Goal: Task Accomplishment & Management: Manage account settings

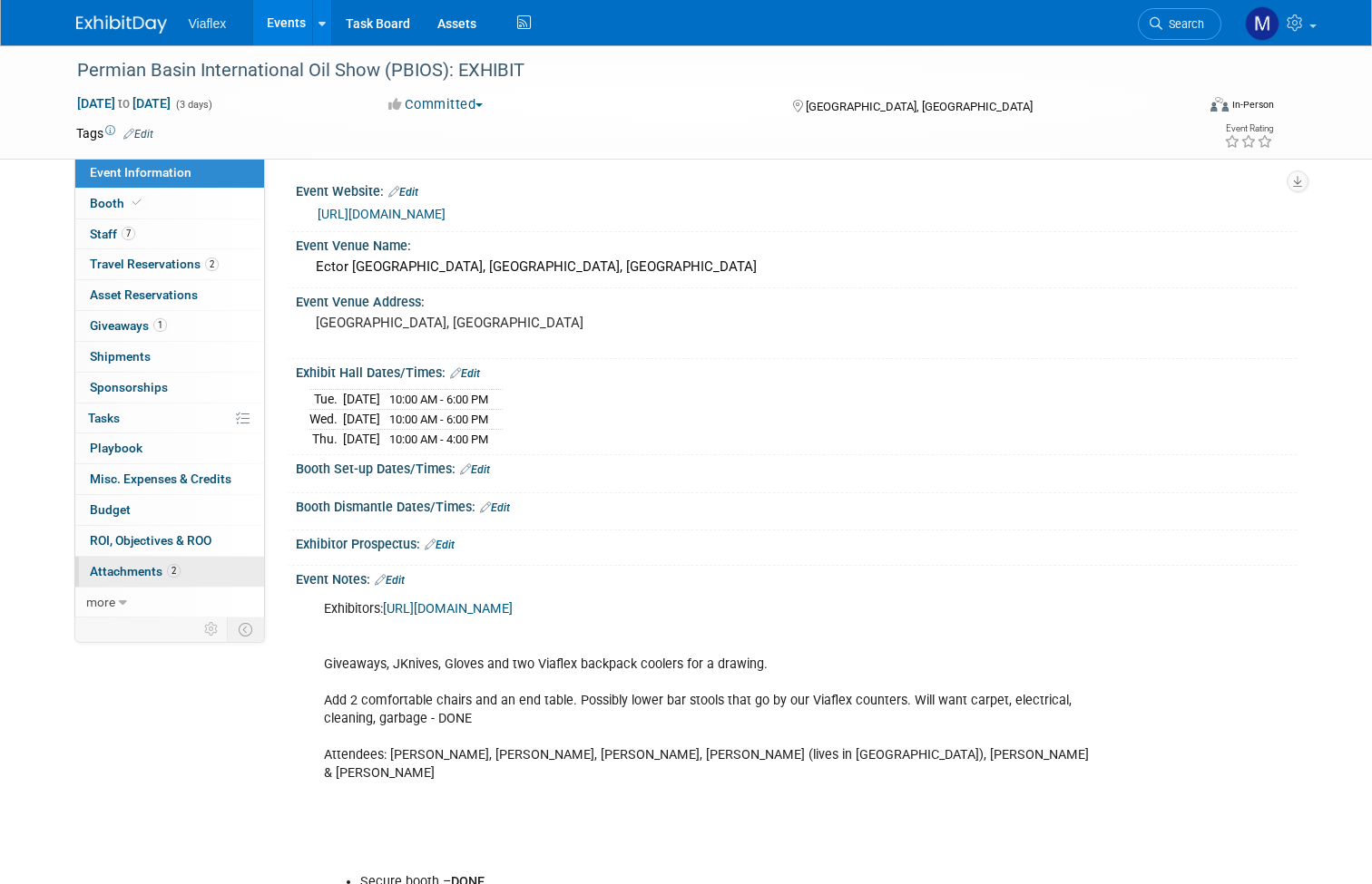
click at [128, 565] on span "Attachments 2" at bounding box center [135, 571] width 91 height 15
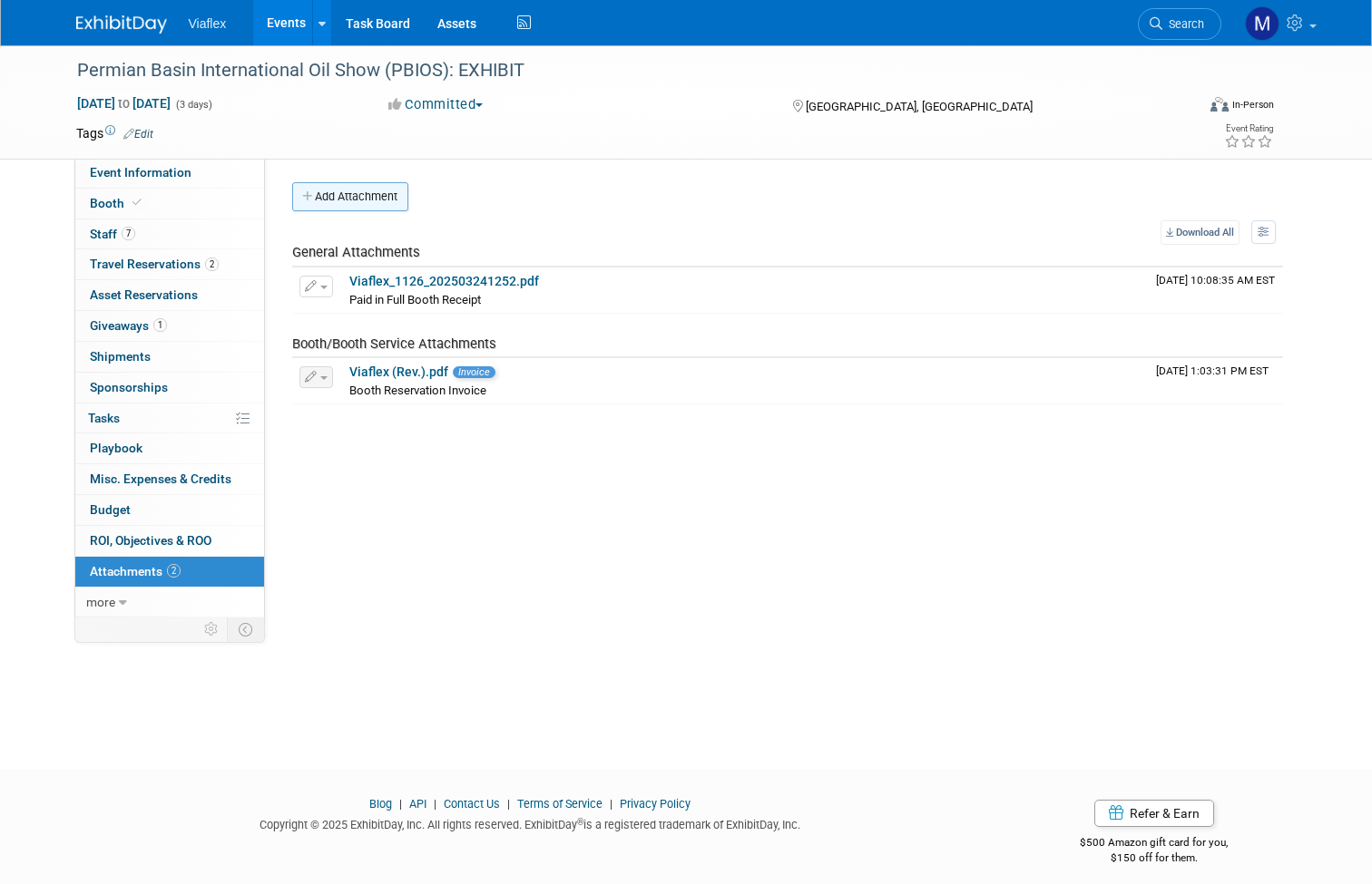
click at [325, 194] on button "Add Attachment" at bounding box center [351, 196] width 117 height 29
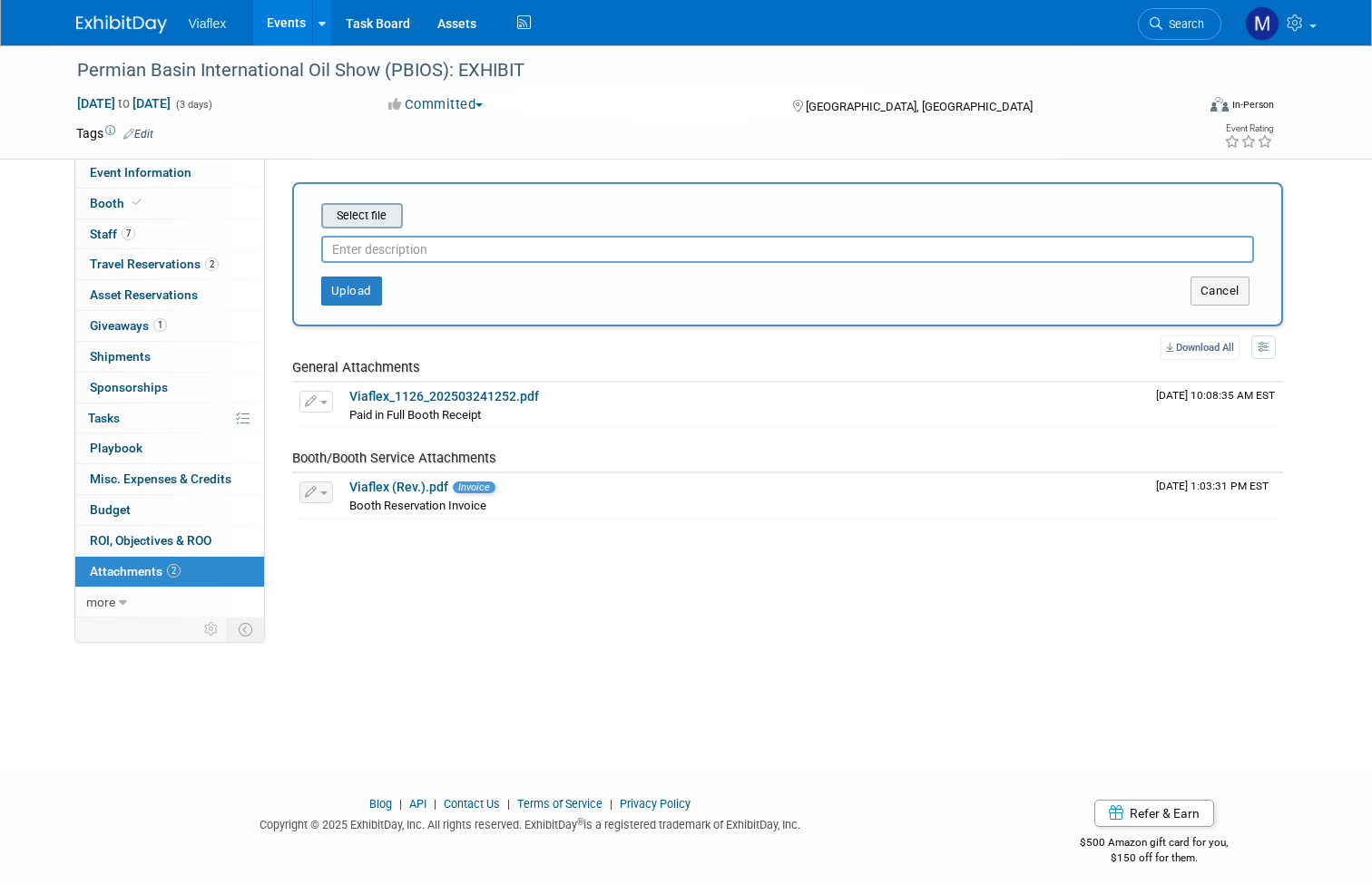
click at [352, 215] on input "file" at bounding box center [292, 216] width 216 height 22
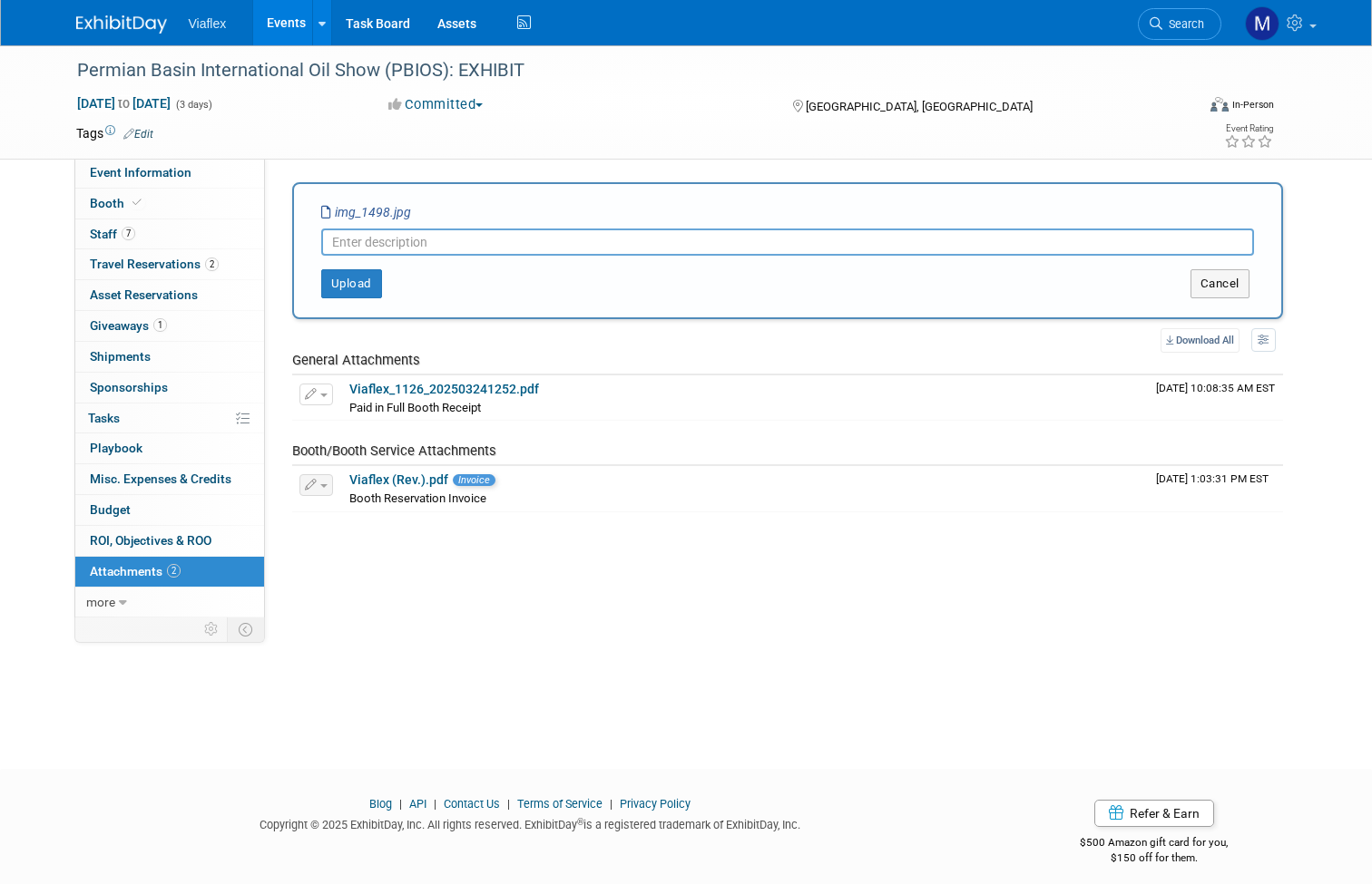
click at [355, 281] on button "Upload" at bounding box center [352, 283] width 61 height 29
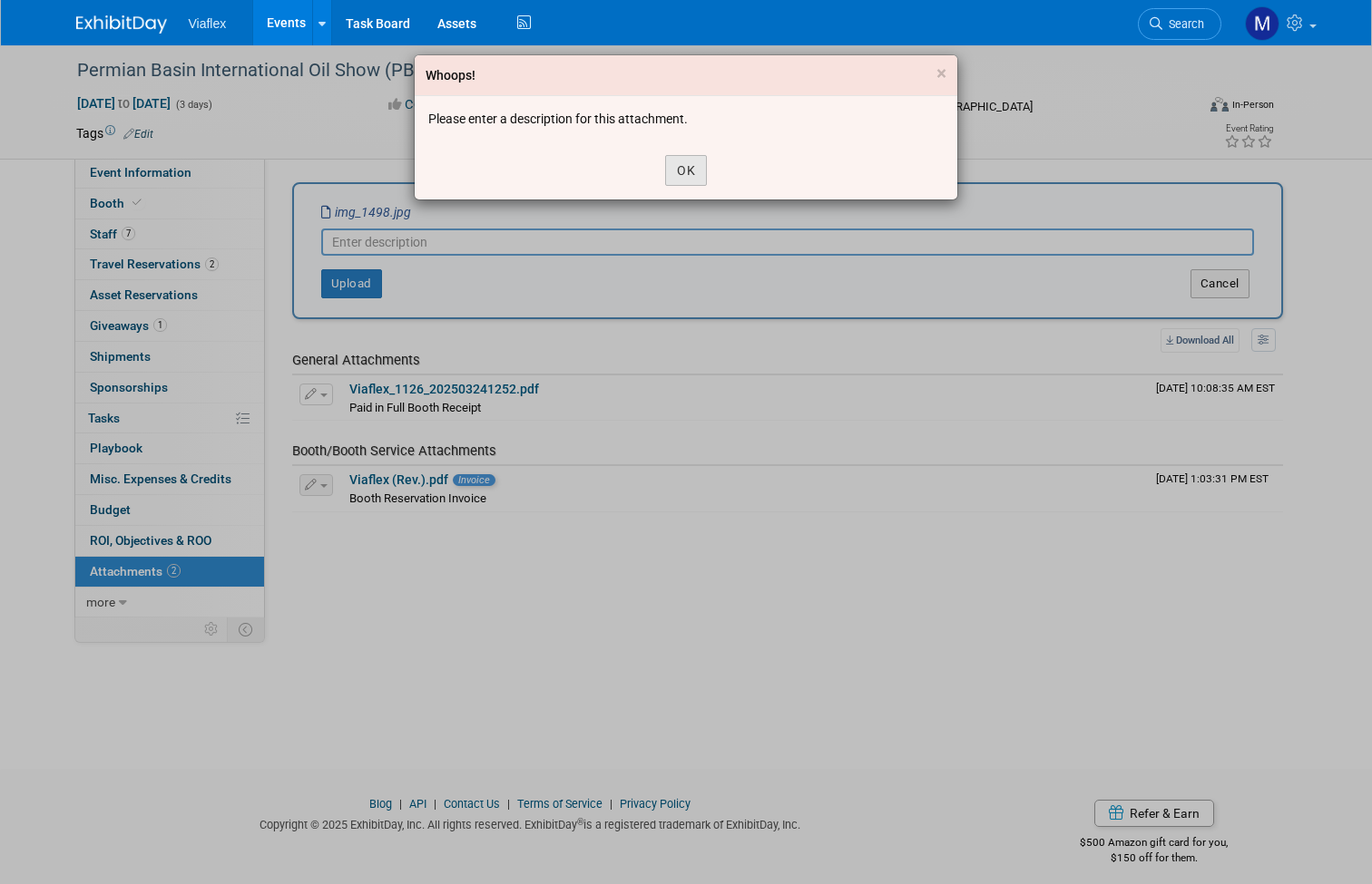
click at [686, 170] on button "OK" at bounding box center [686, 170] width 42 height 31
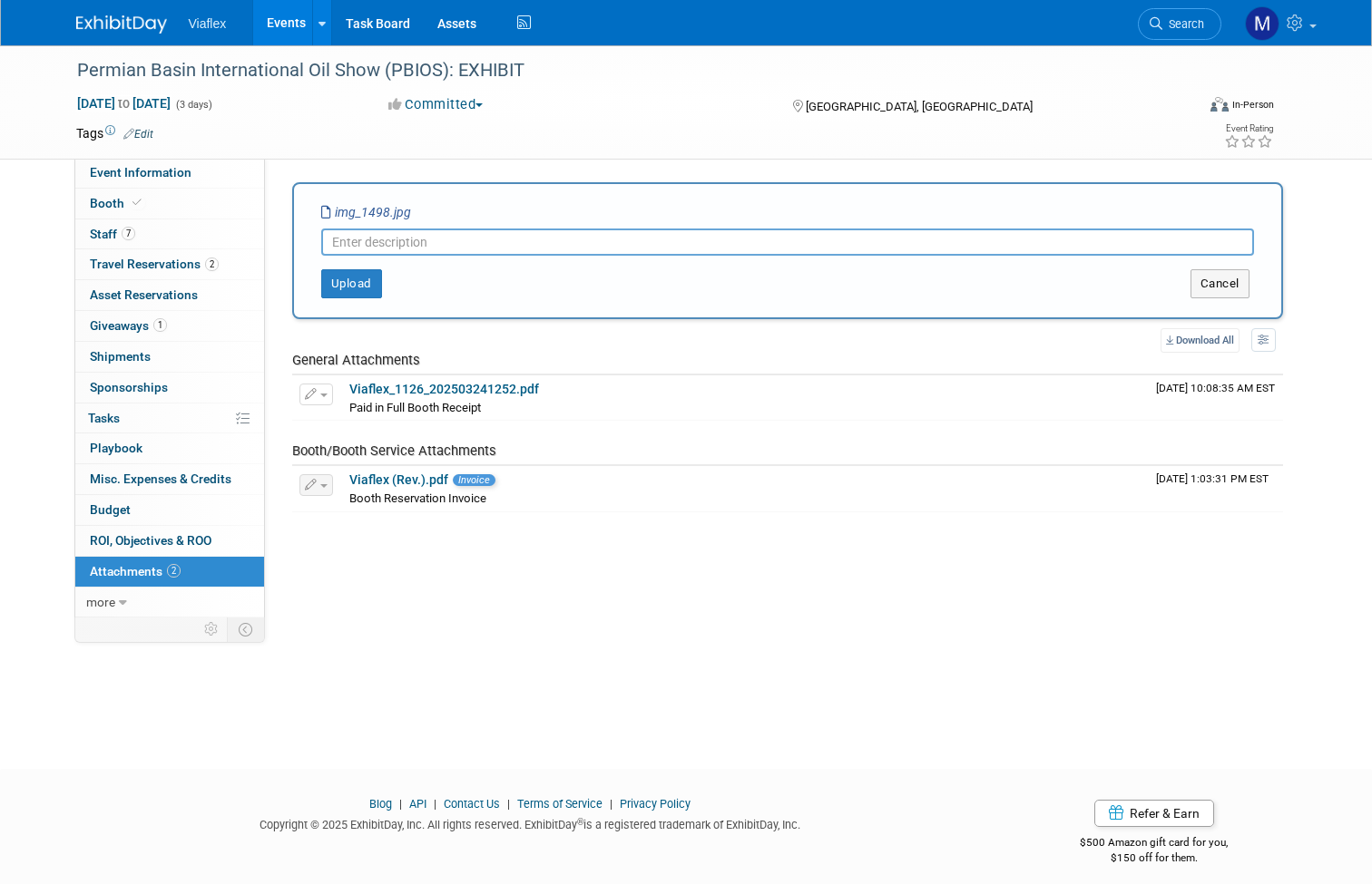
click at [363, 237] on input "text" at bounding box center [787, 241] width 933 height 27
type input "Shipment on [DATE]"
click at [353, 283] on button "Upload" at bounding box center [352, 283] width 61 height 29
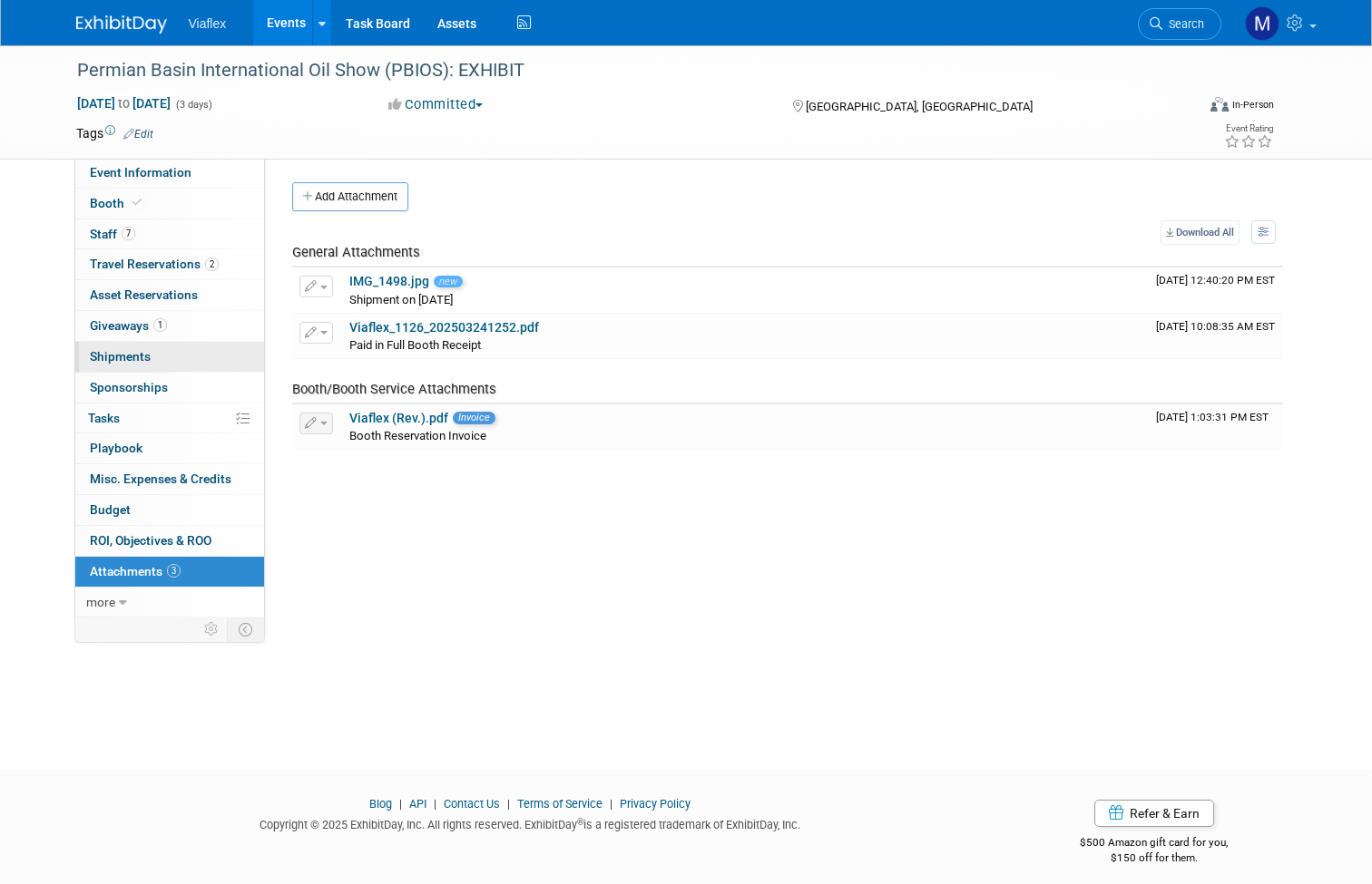
click at [133, 350] on span "Shipments 0" at bounding box center [120, 357] width 61 height 15
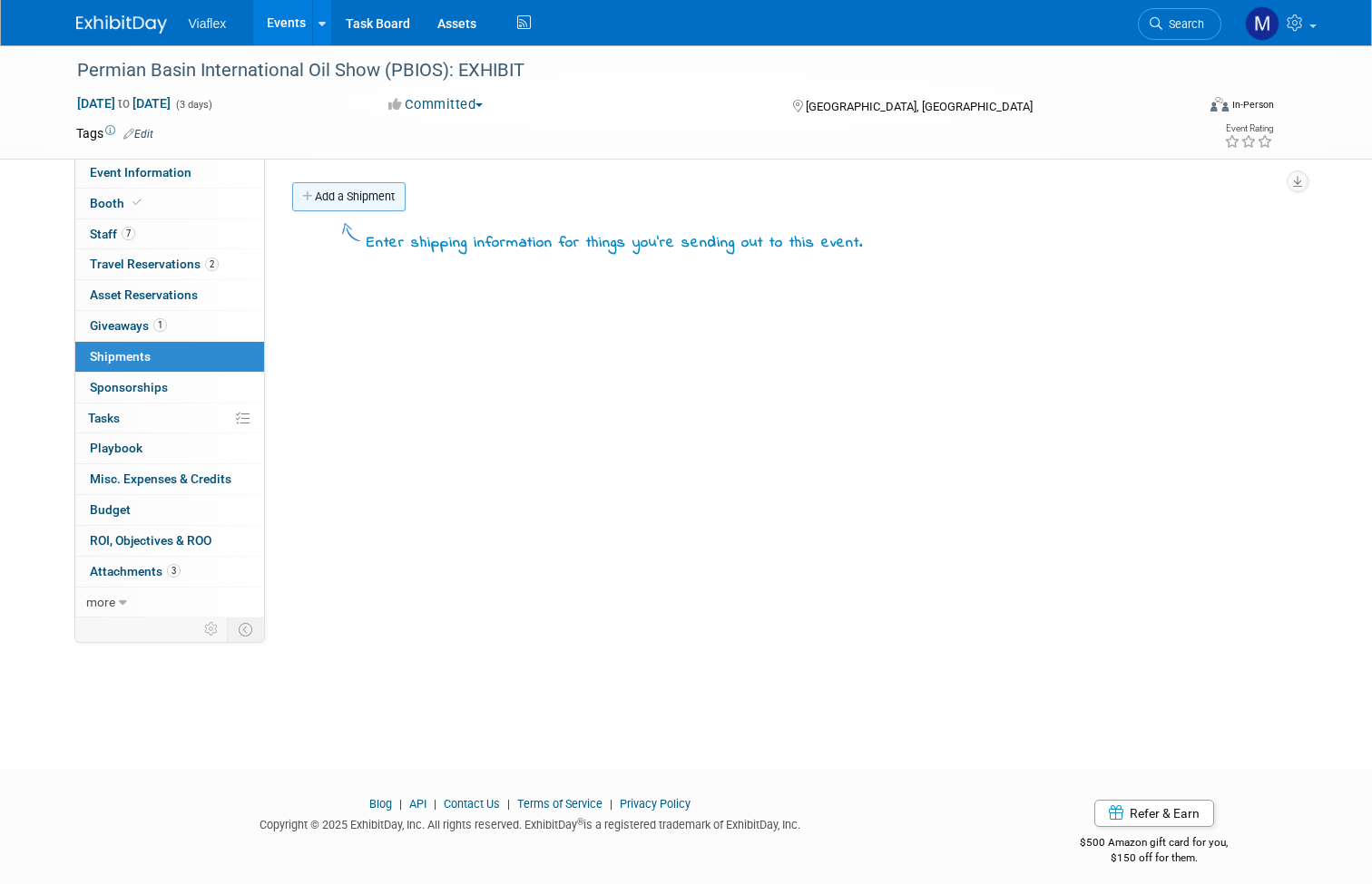
click at [352, 195] on link "Add a Shipment" at bounding box center [349, 196] width 114 height 29
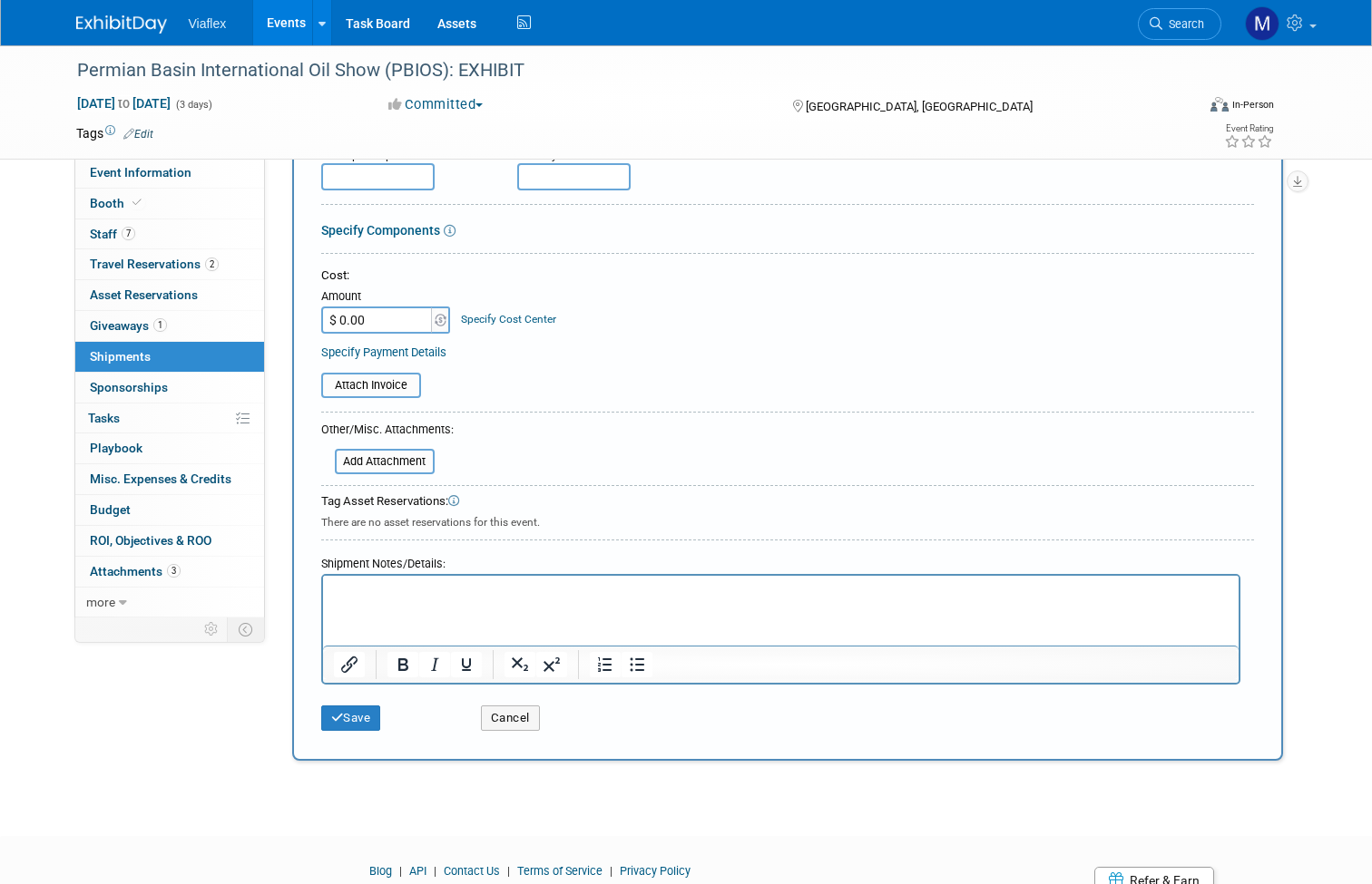
scroll to position [104, 0]
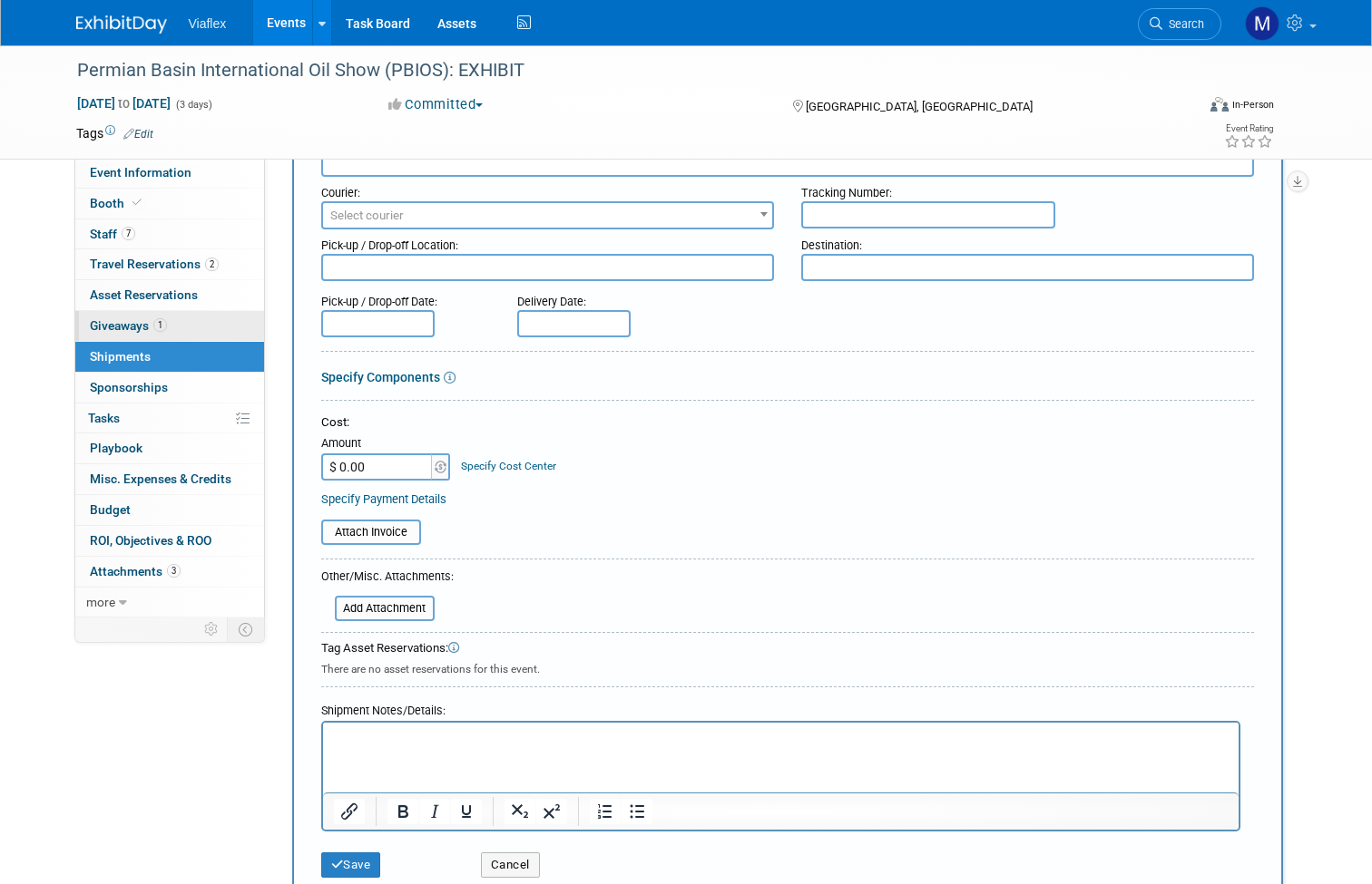
click at [108, 323] on span "Giveaways 1" at bounding box center [128, 325] width 77 height 15
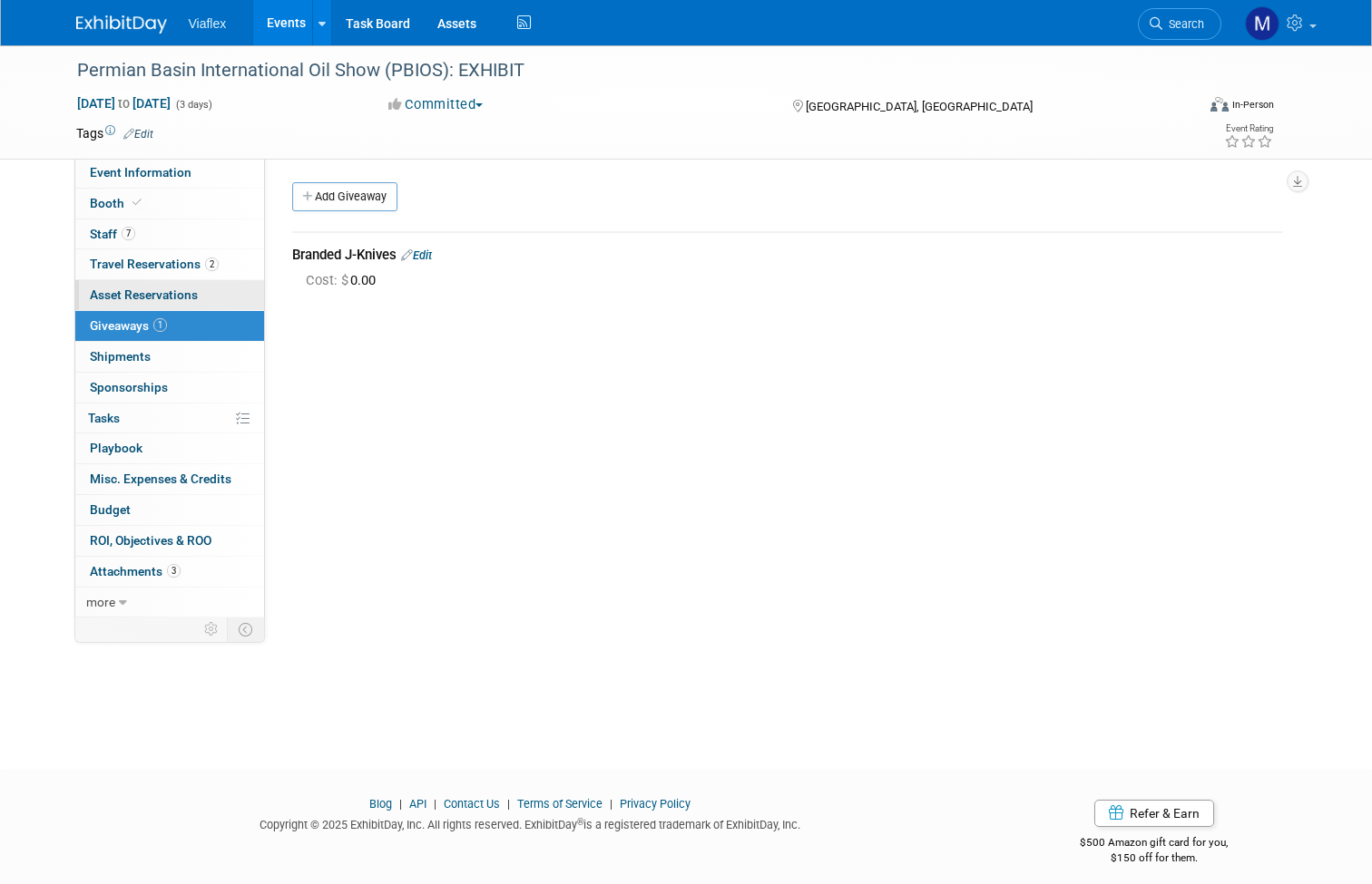
click at [145, 293] on span "Asset Reservations 0" at bounding box center [143, 295] width 108 height 15
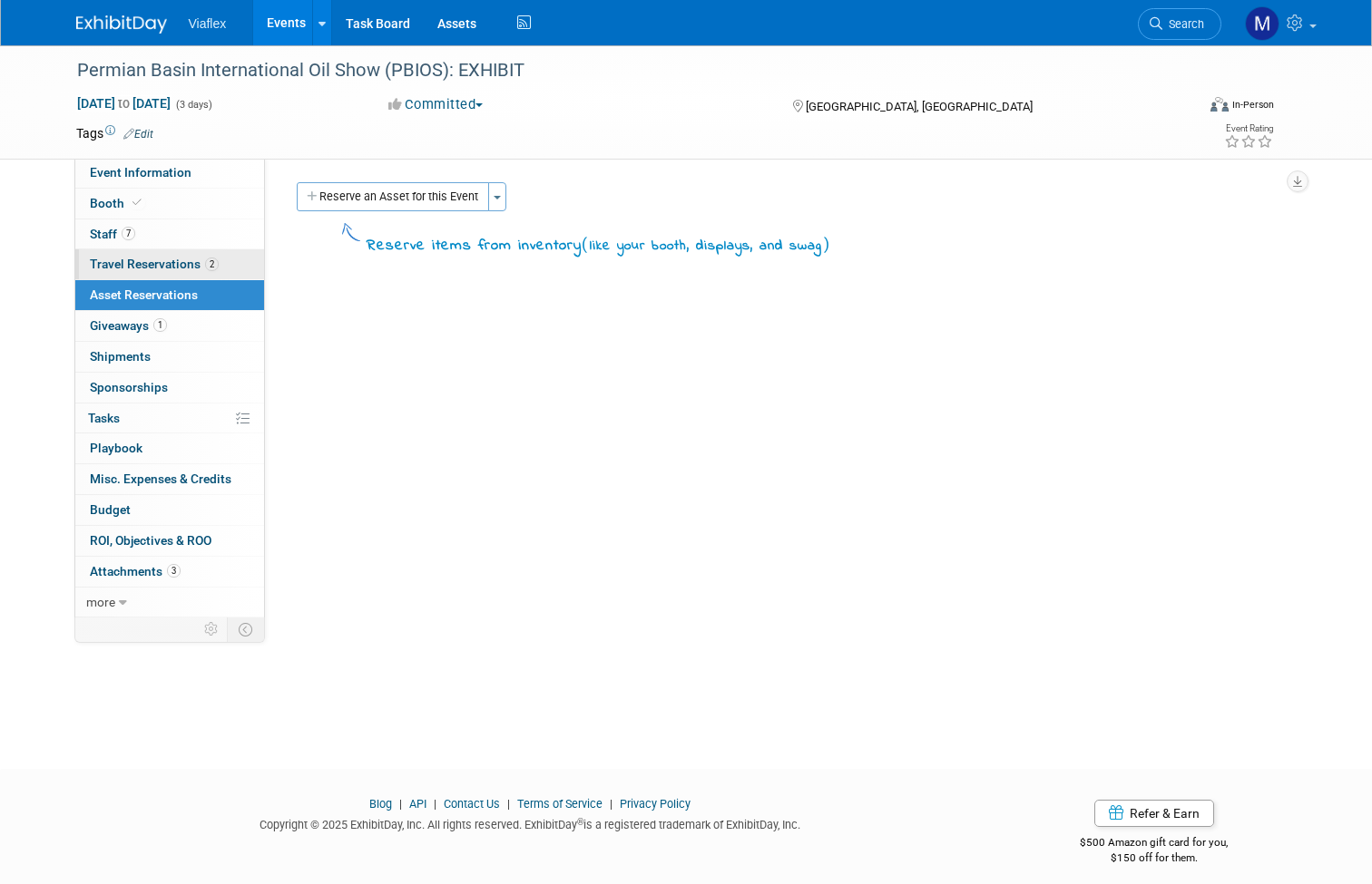
click at [140, 264] on span "Travel Reservations 2" at bounding box center [154, 264] width 129 height 15
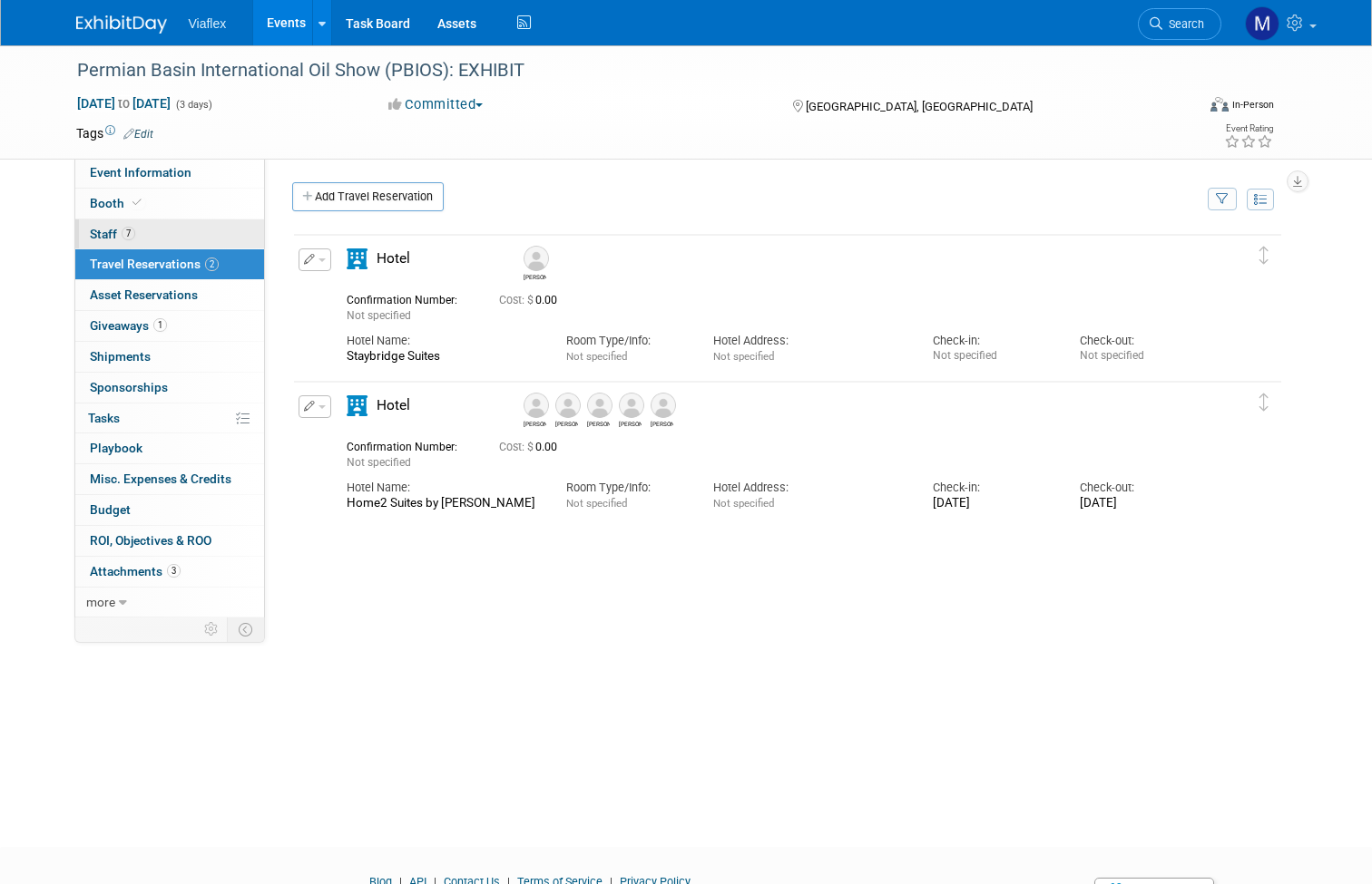
click at [105, 229] on span "Staff 7" at bounding box center [112, 234] width 45 height 15
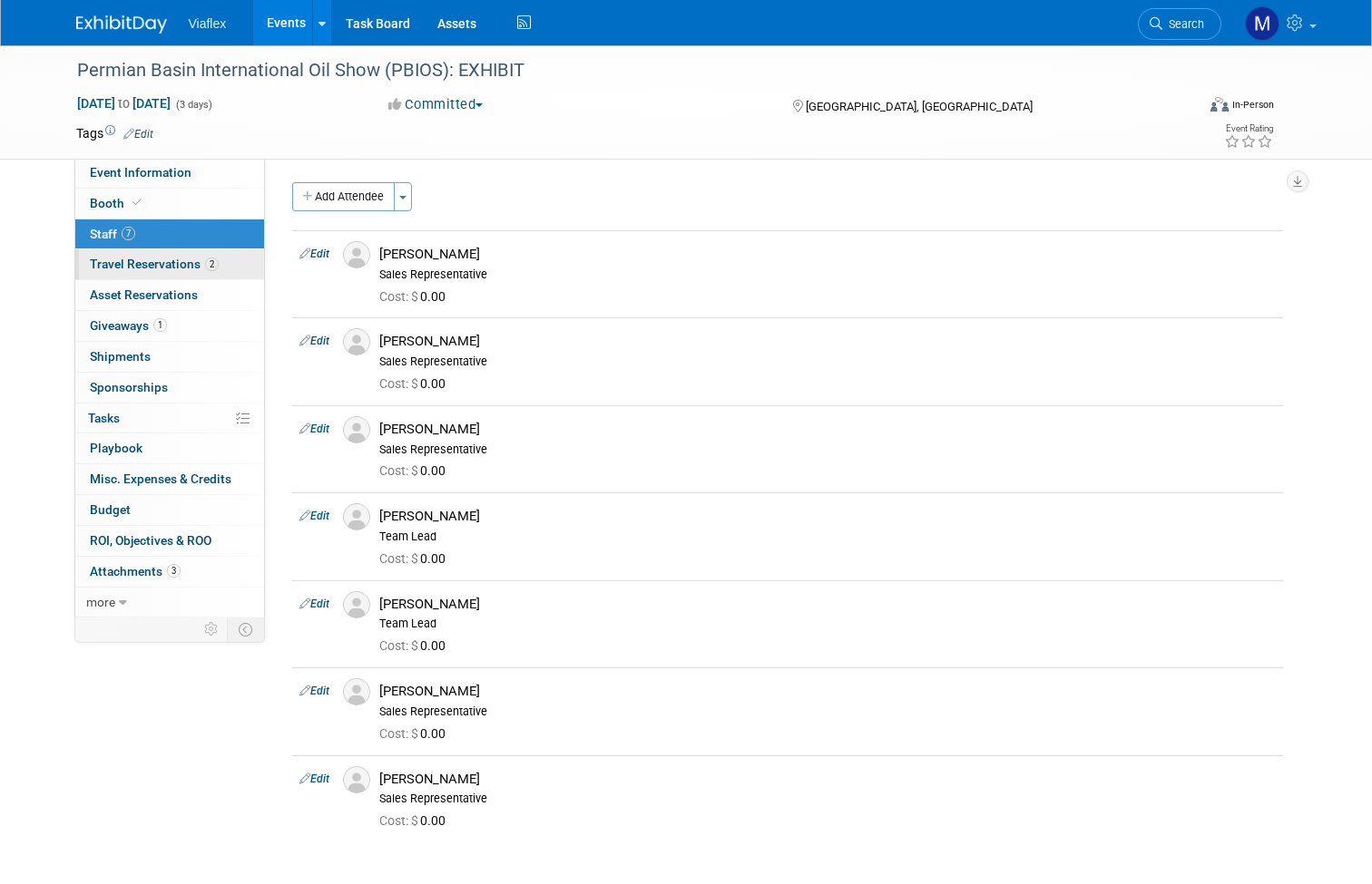
click at [121, 262] on span "Travel Reservations 2" at bounding box center [154, 264] width 129 height 15
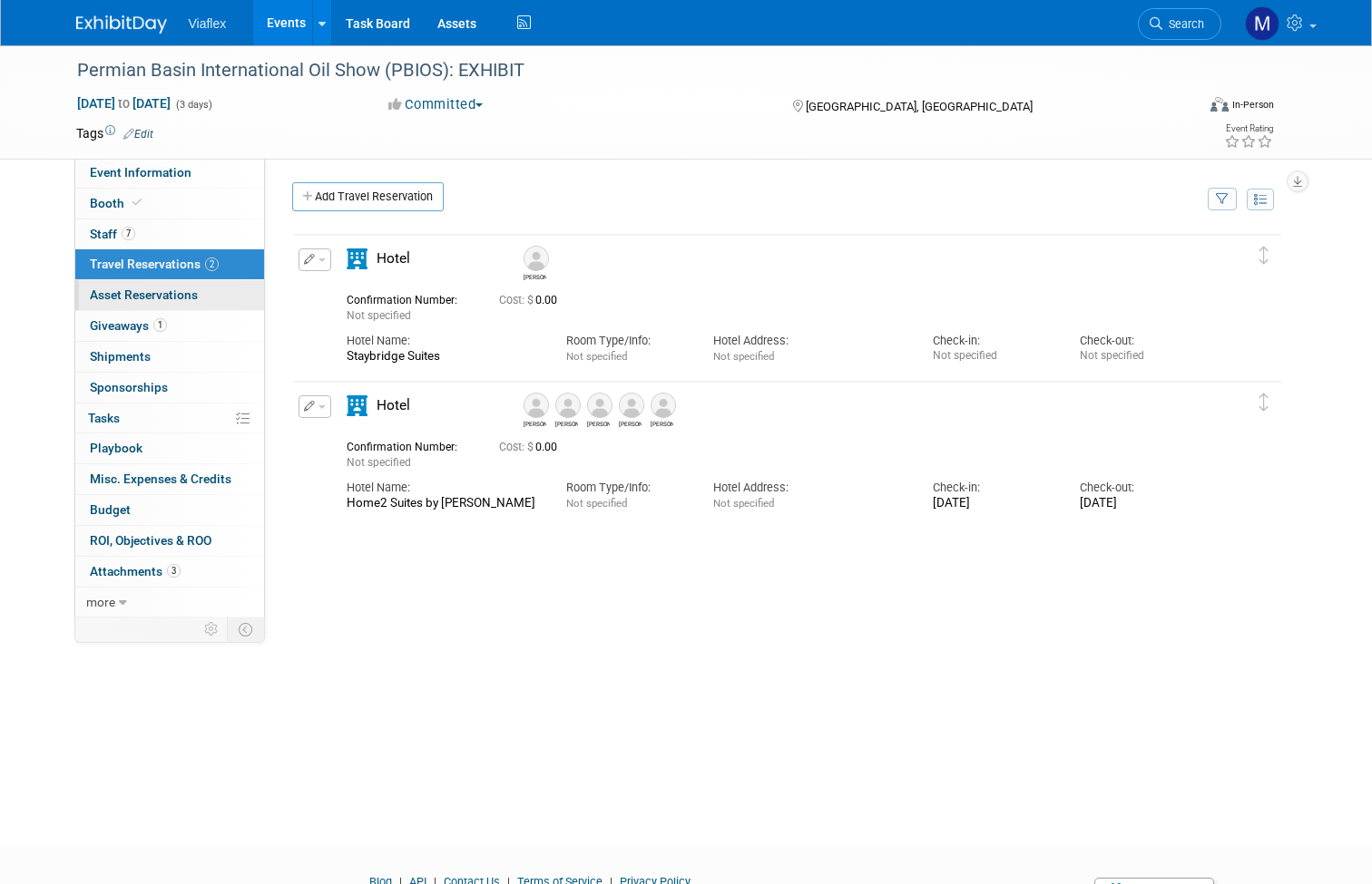
click at [114, 292] on span "Asset Reservations 0" at bounding box center [143, 295] width 108 height 15
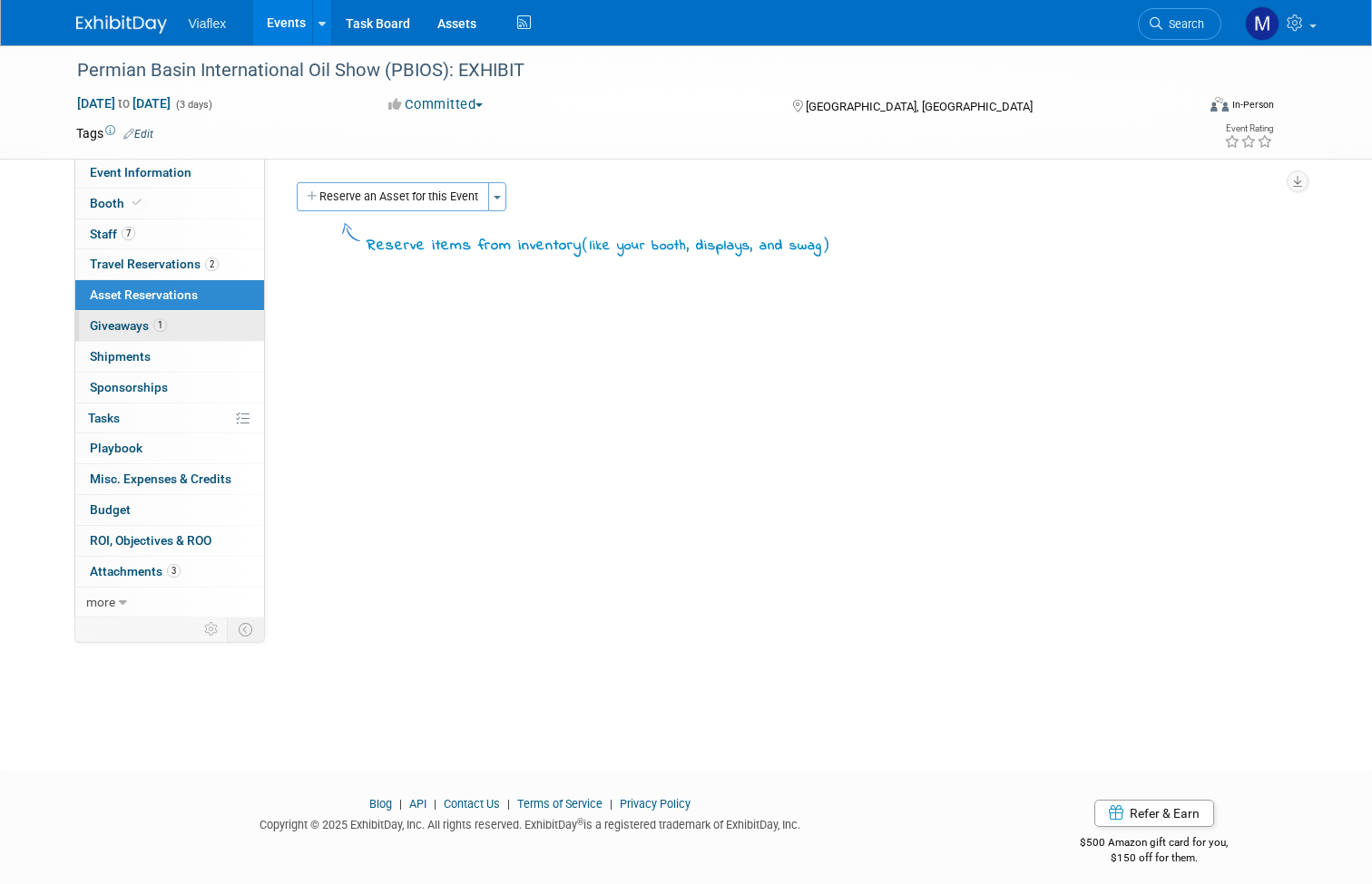
click at [109, 319] on span "Giveaways 1" at bounding box center [128, 325] width 77 height 15
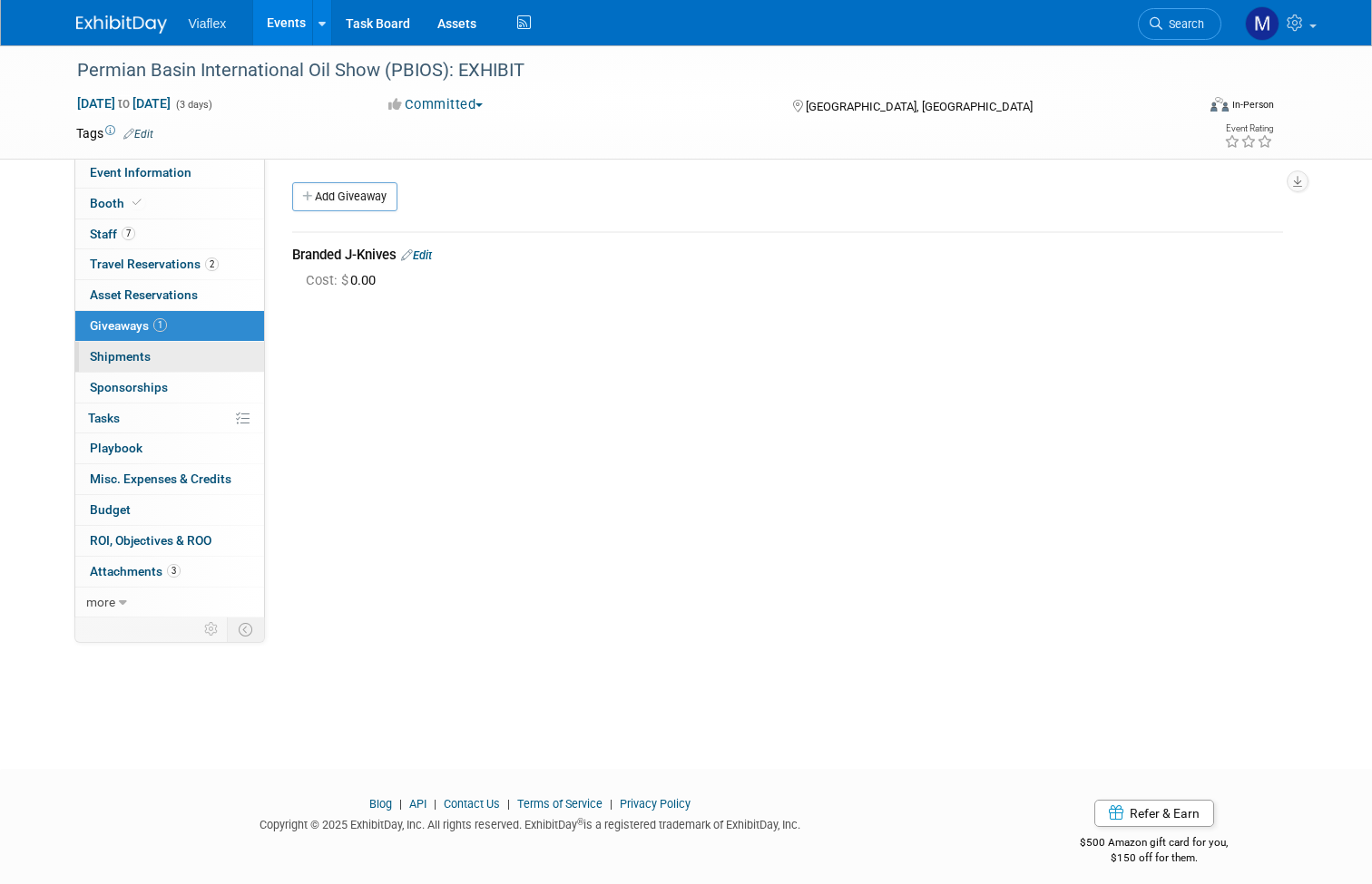
click at [112, 344] on link "0 Shipments 0" at bounding box center [169, 357] width 189 height 30
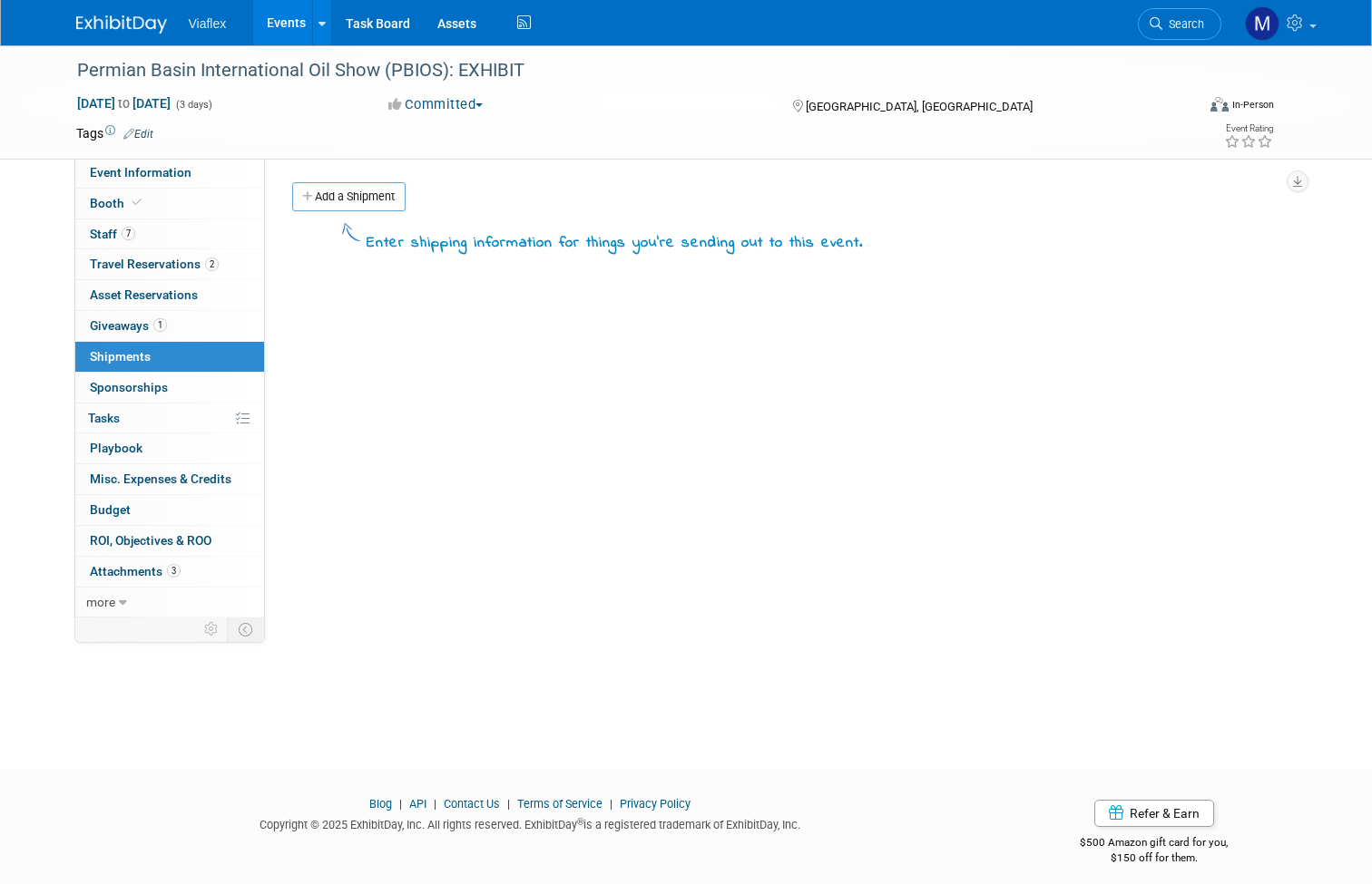
click at [105, 380] on span "Sponsorships 0" at bounding box center [129, 387] width 78 height 15
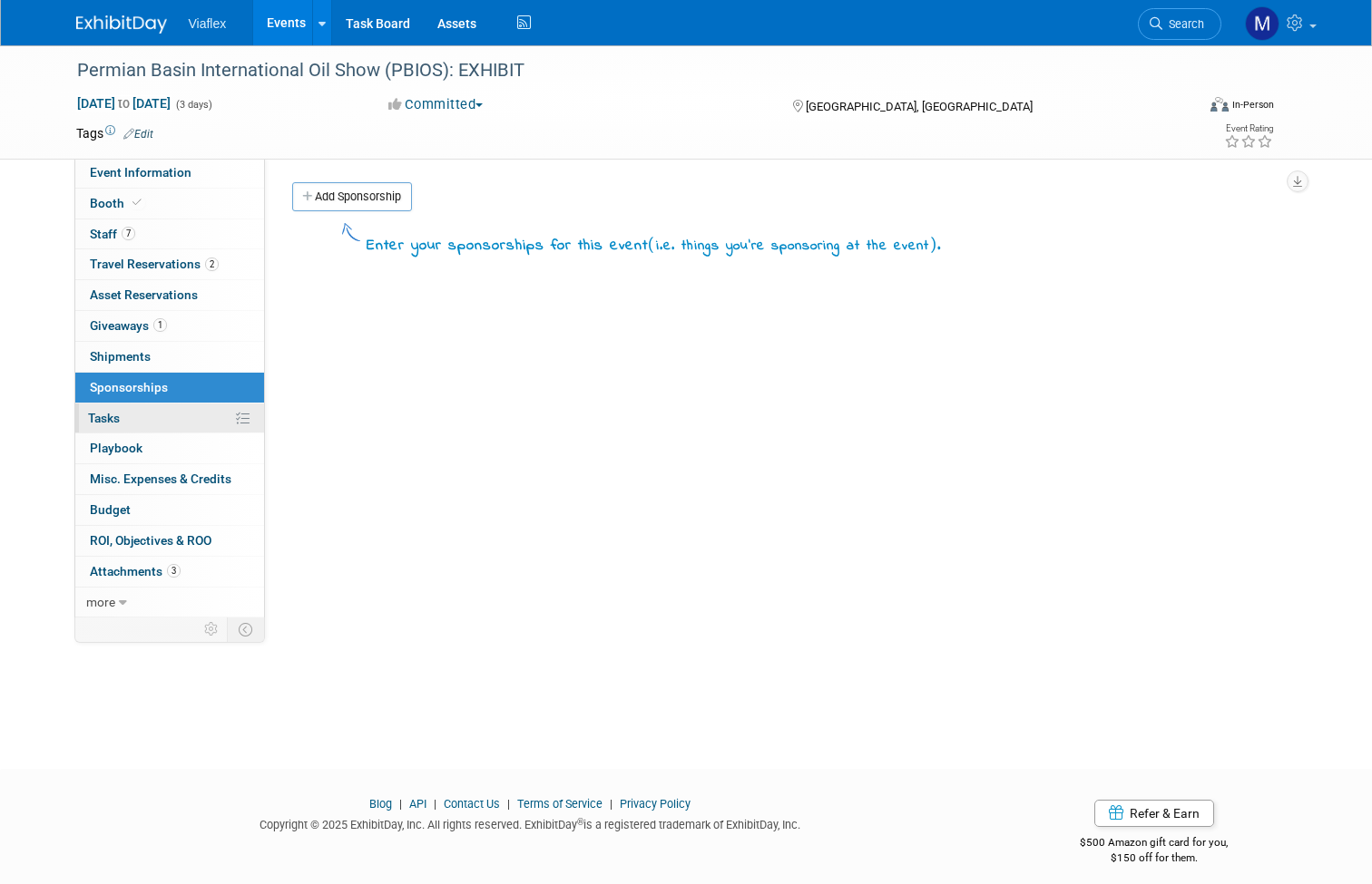
click at [115, 411] on span "Tasks 0%" at bounding box center [104, 418] width 31 height 15
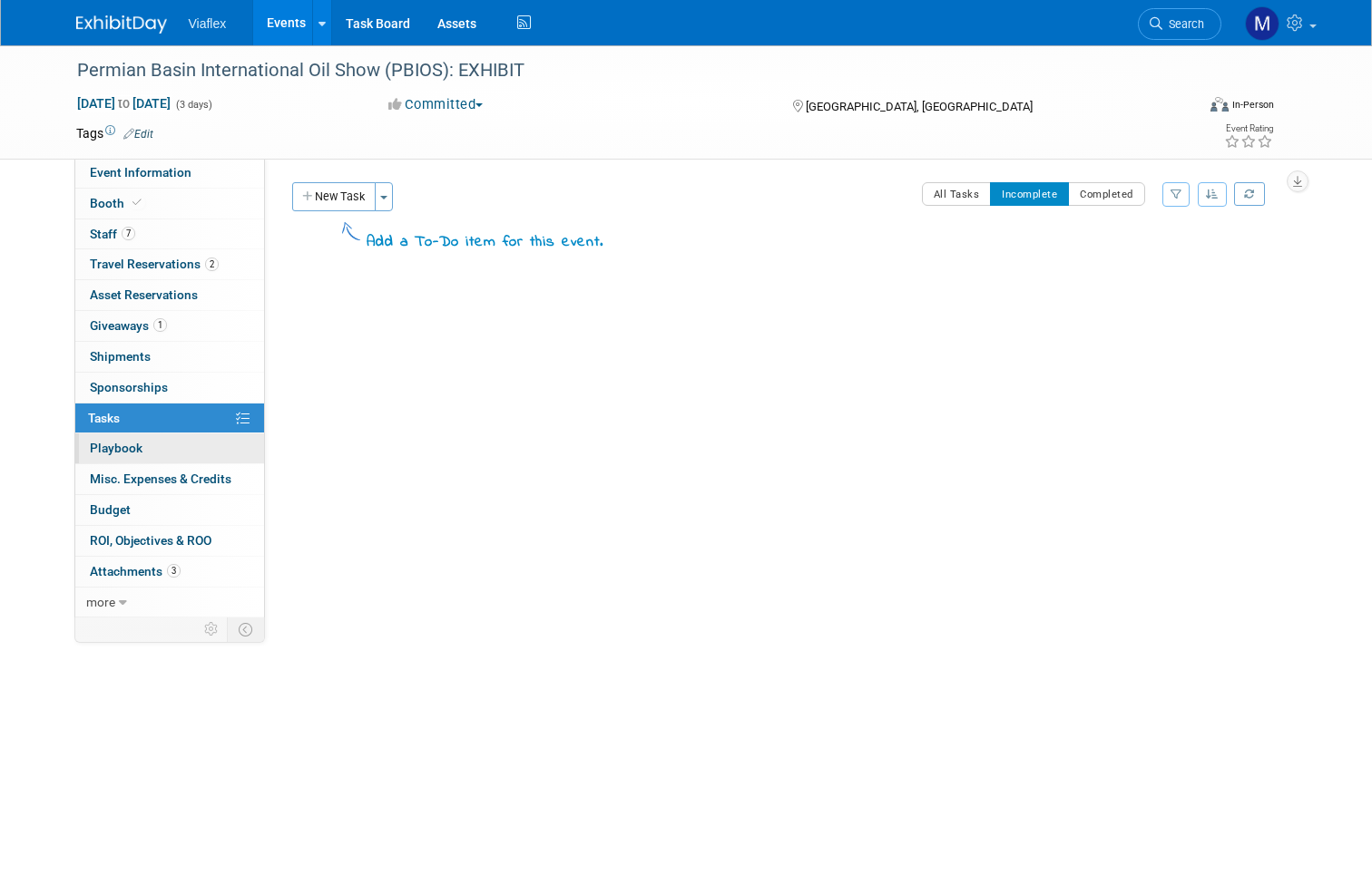
click at [123, 445] on span "Playbook 0" at bounding box center [116, 448] width 53 height 15
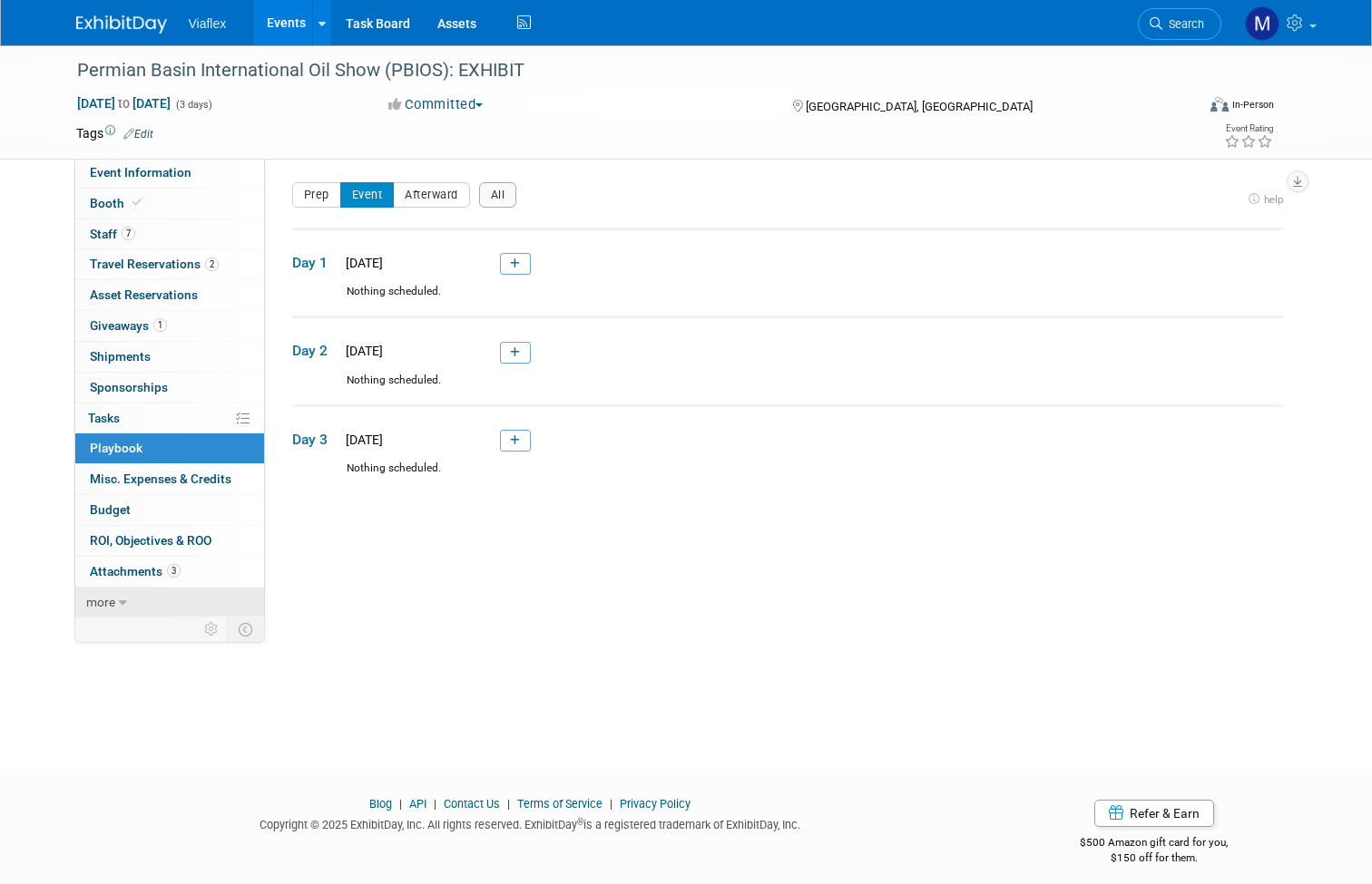
click at [101, 595] on span "more" at bounding box center [100, 602] width 29 height 15
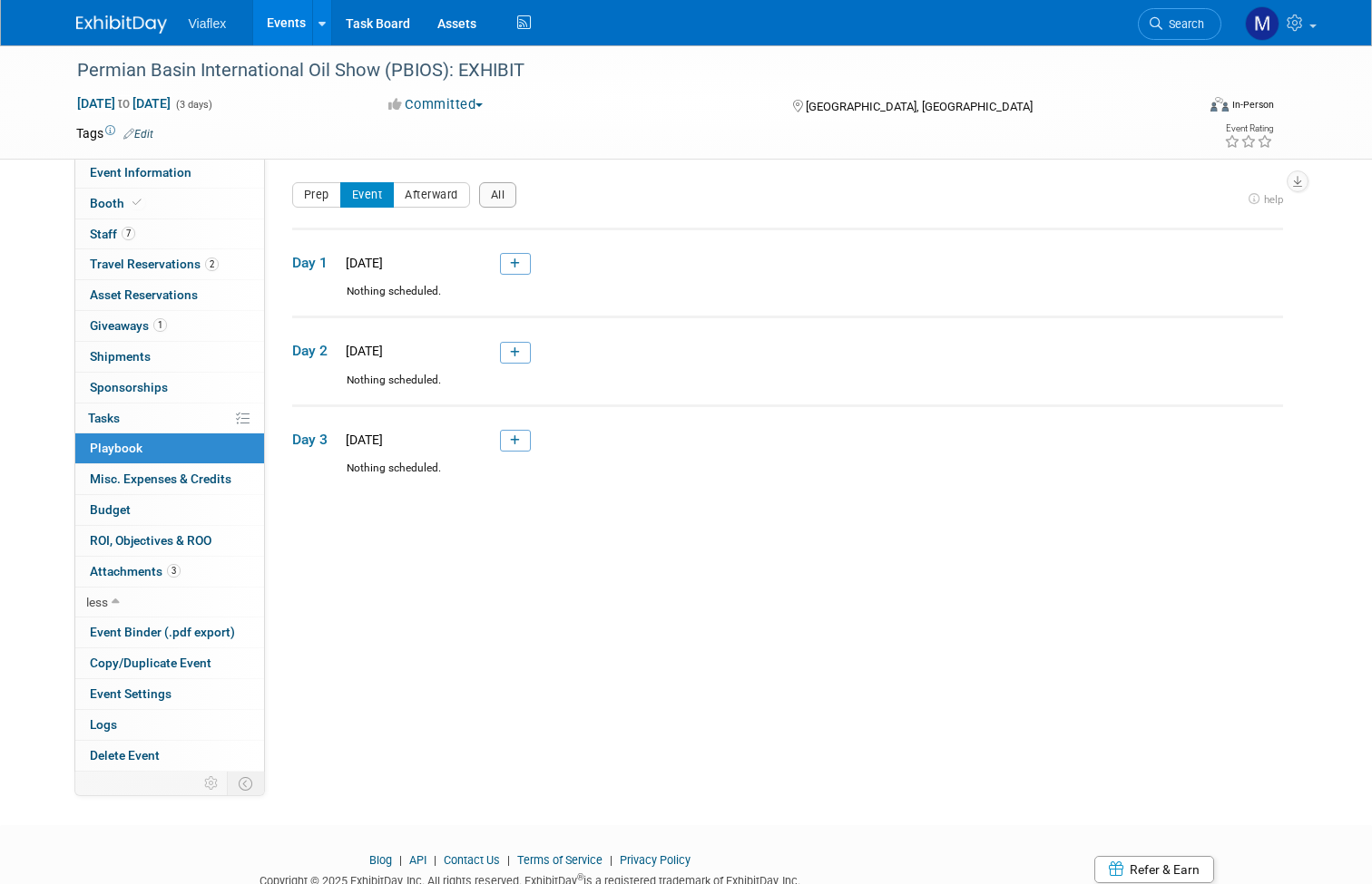
click at [674, 109] on div "Committed Committed Considering Not Going" at bounding box center [573, 105] width 381 height 20
click at [117, 167] on span "Event Information" at bounding box center [141, 173] width 102 height 15
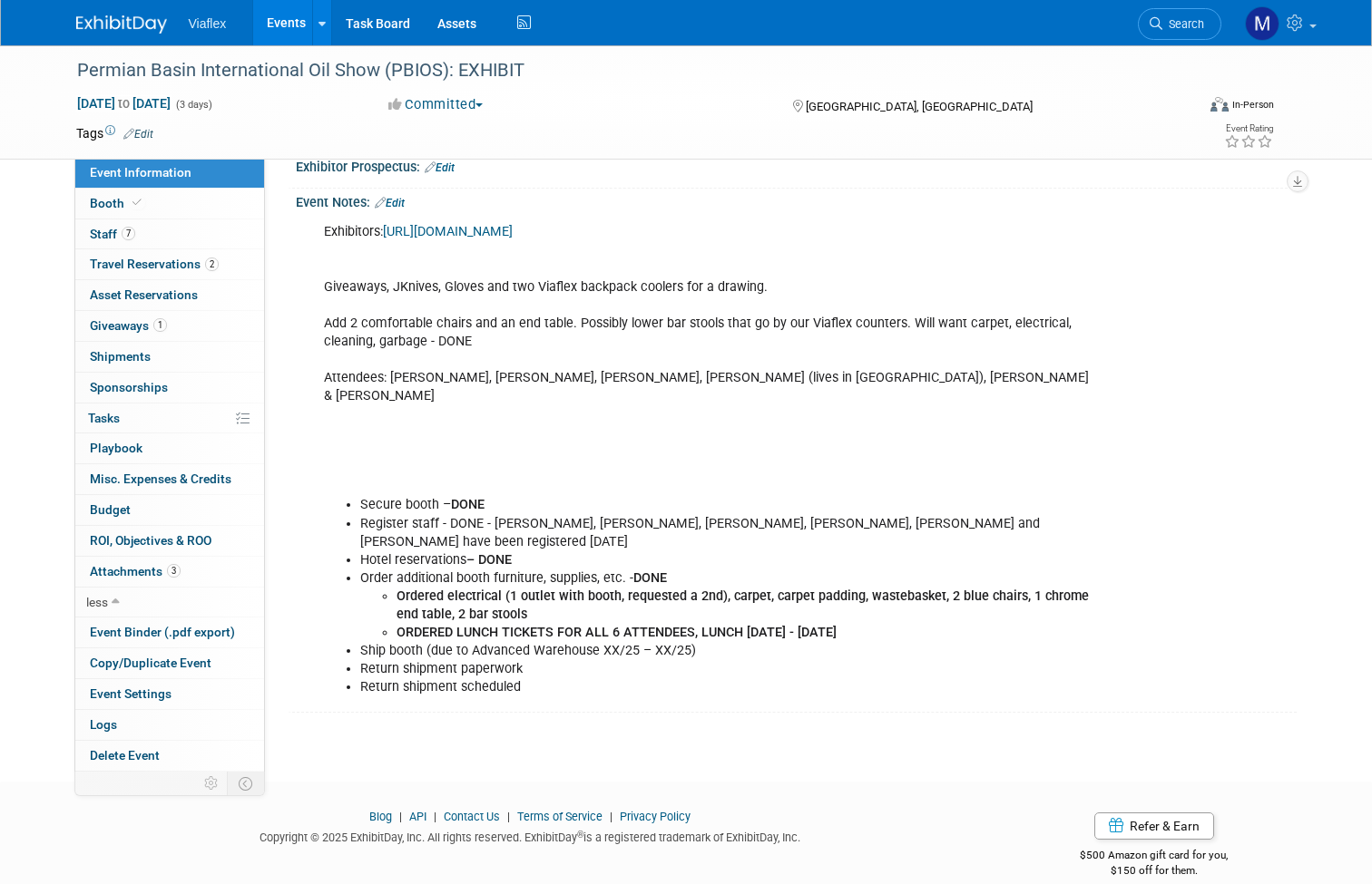
scroll to position [376, 0]
click at [105, 205] on span "Booth" at bounding box center [117, 203] width 56 height 15
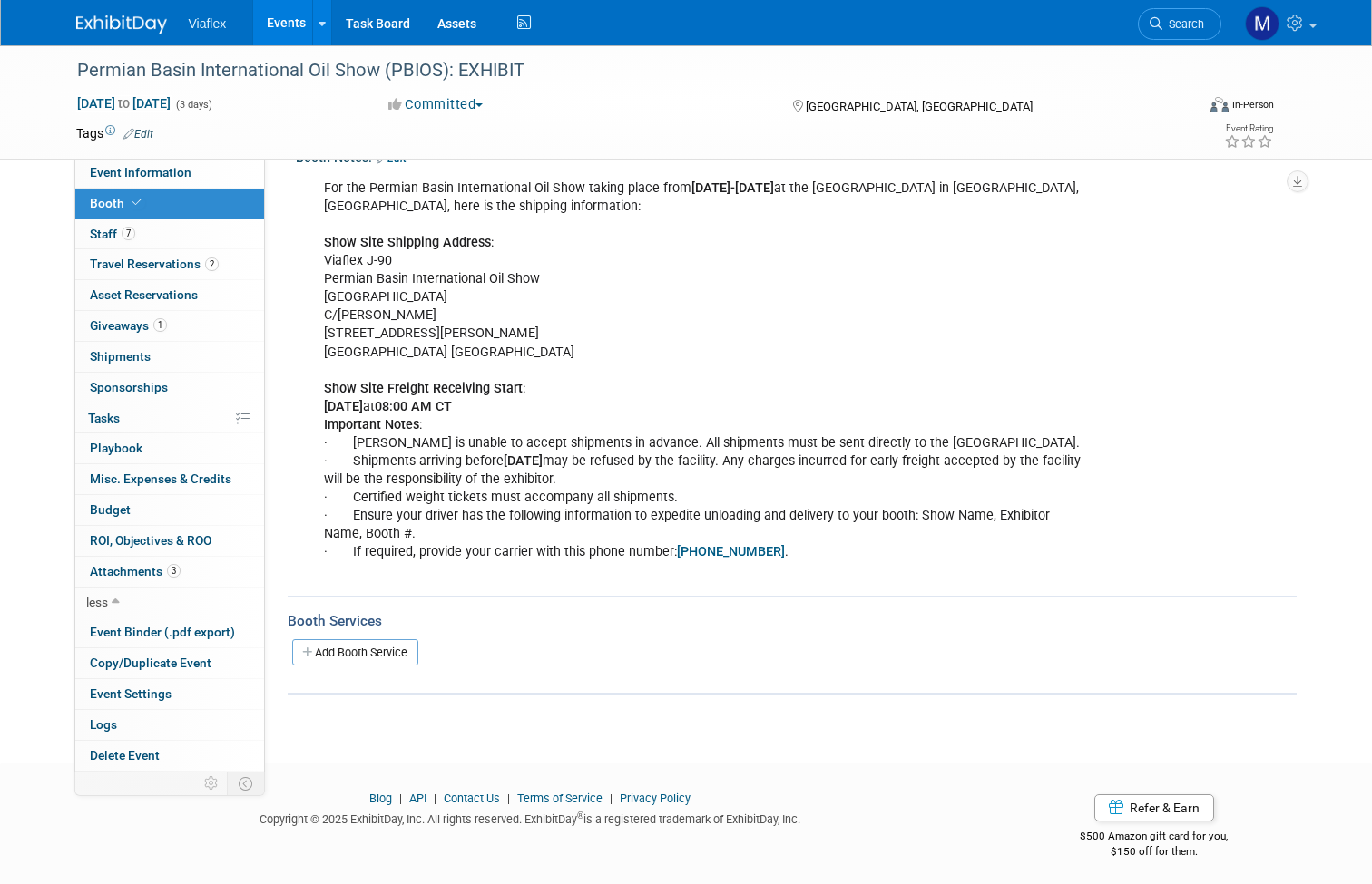
scroll to position [243, 0]
click at [103, 718] on span "Logs" at bounding box center [103, 725] width 27 height 15
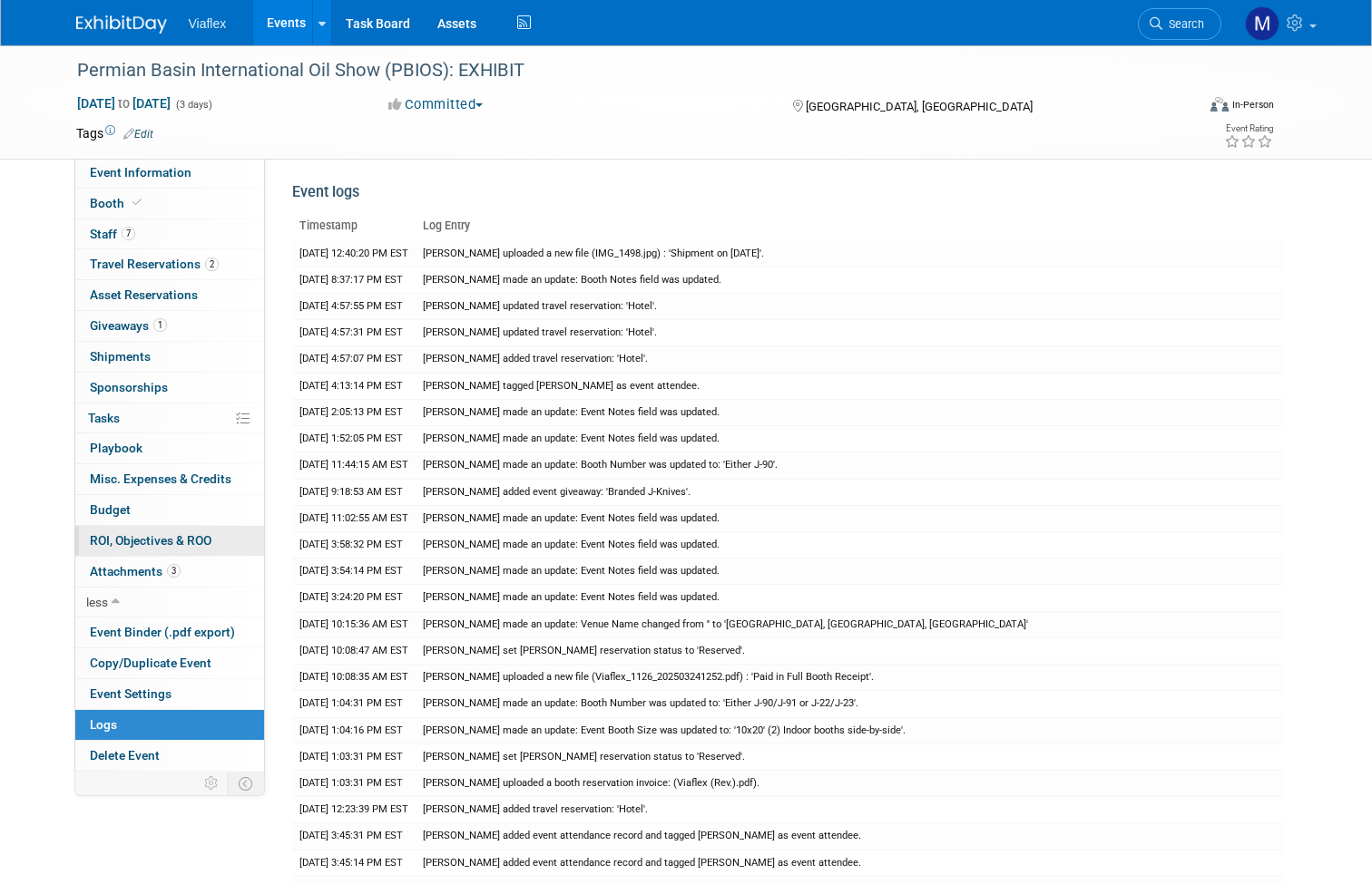
scroll to position [0, 0]
click at [115, 503] on span "Budget" at bounding box center [110, 510] width 41 height 15
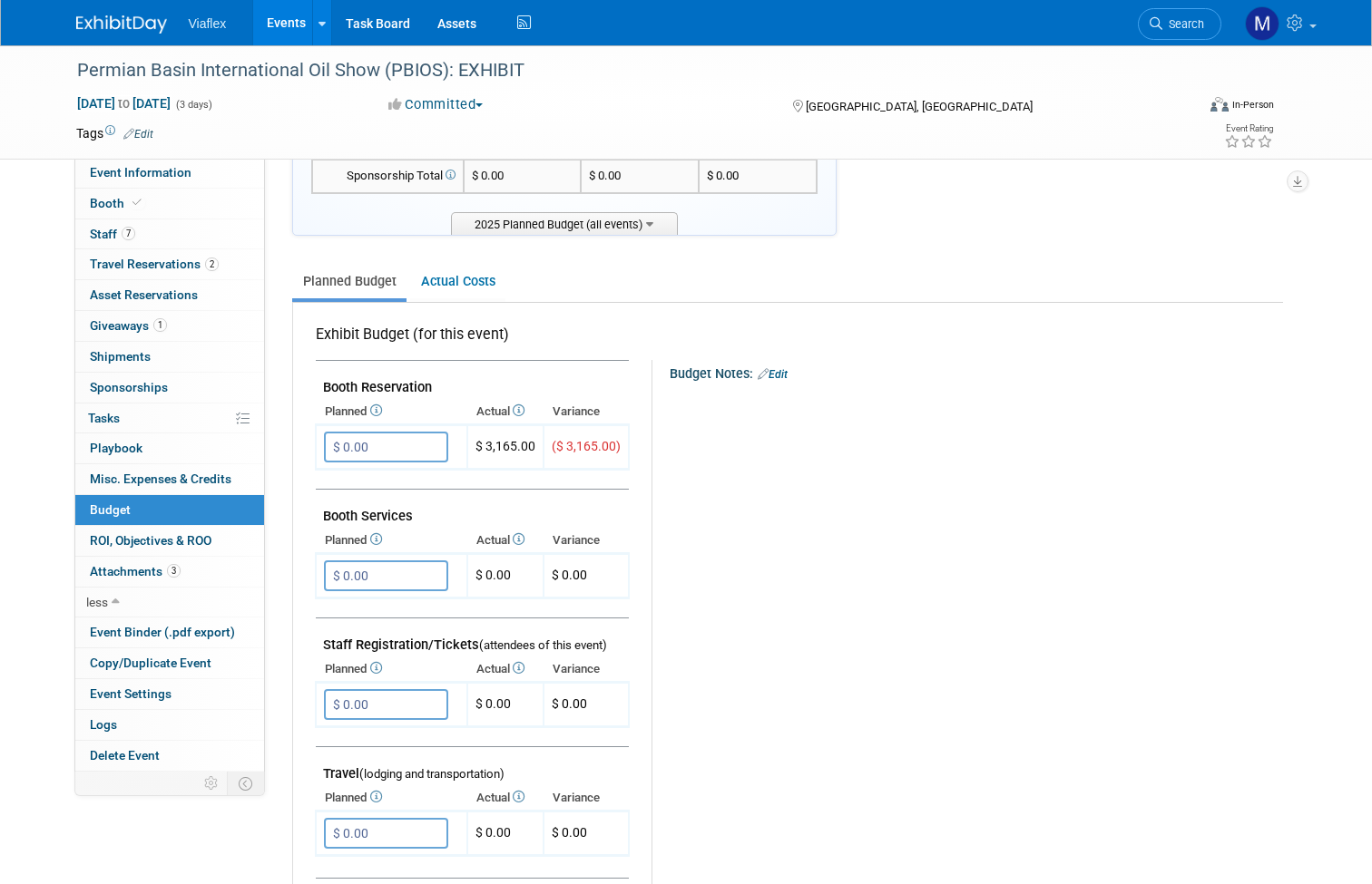
scroll to position [163, 0]
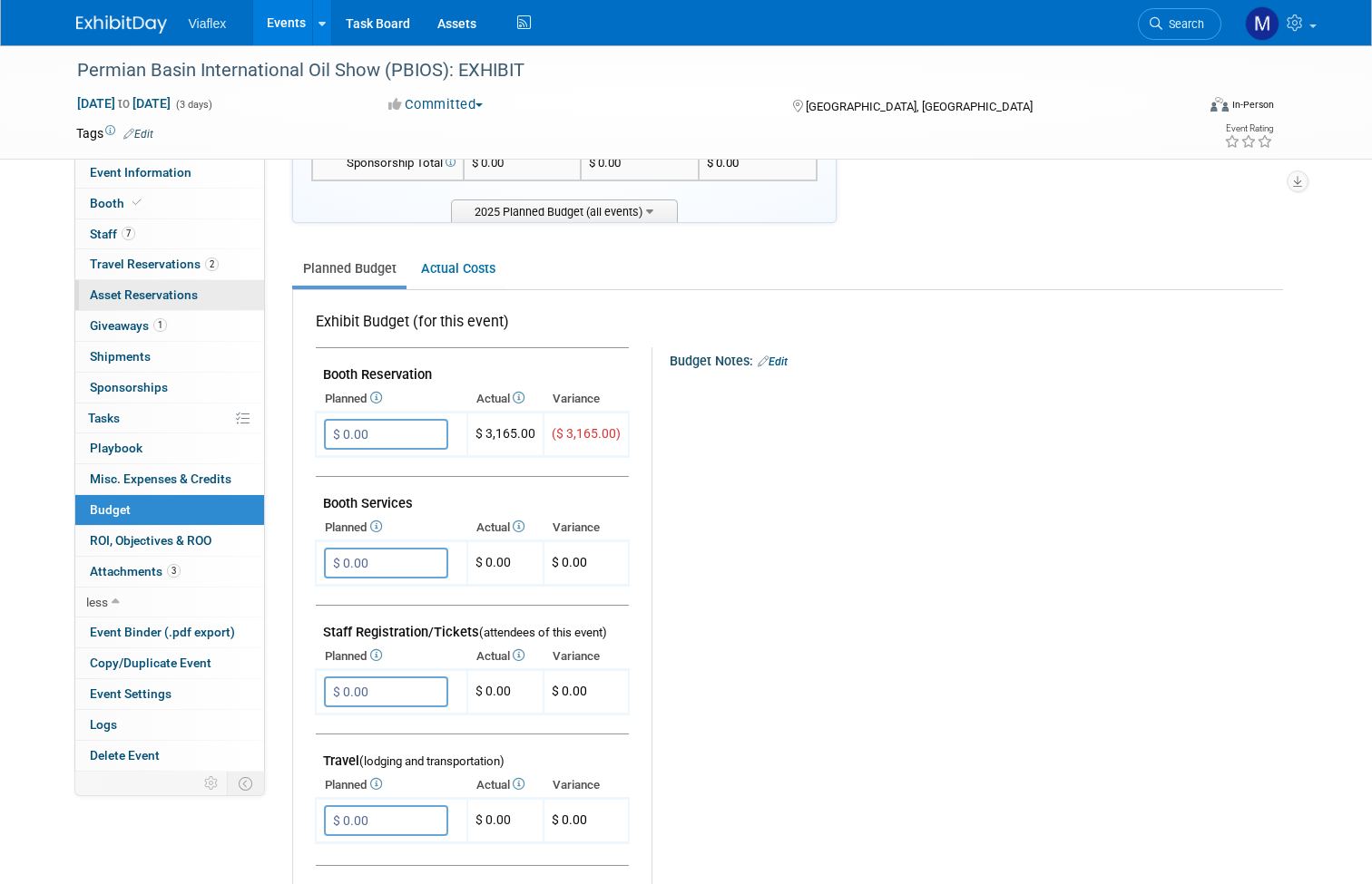
click at [116, 292] on span "Asset Reservations 0" at bounding box center [143, 295] width 108 height 15
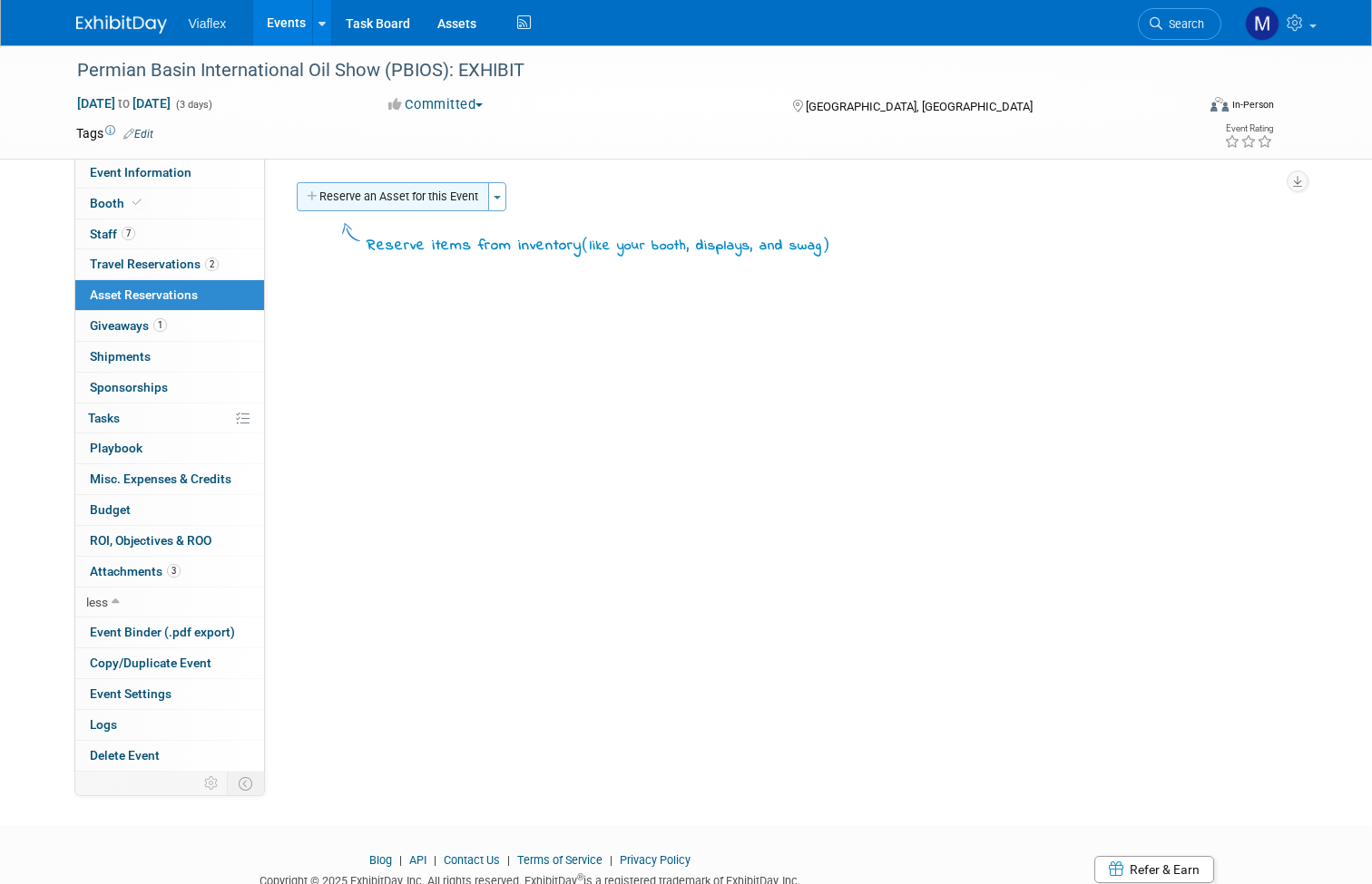
click at [431, 202] on button "Reserve an Asset for this Event" at bounding box center [393, 196] width 192 height 29
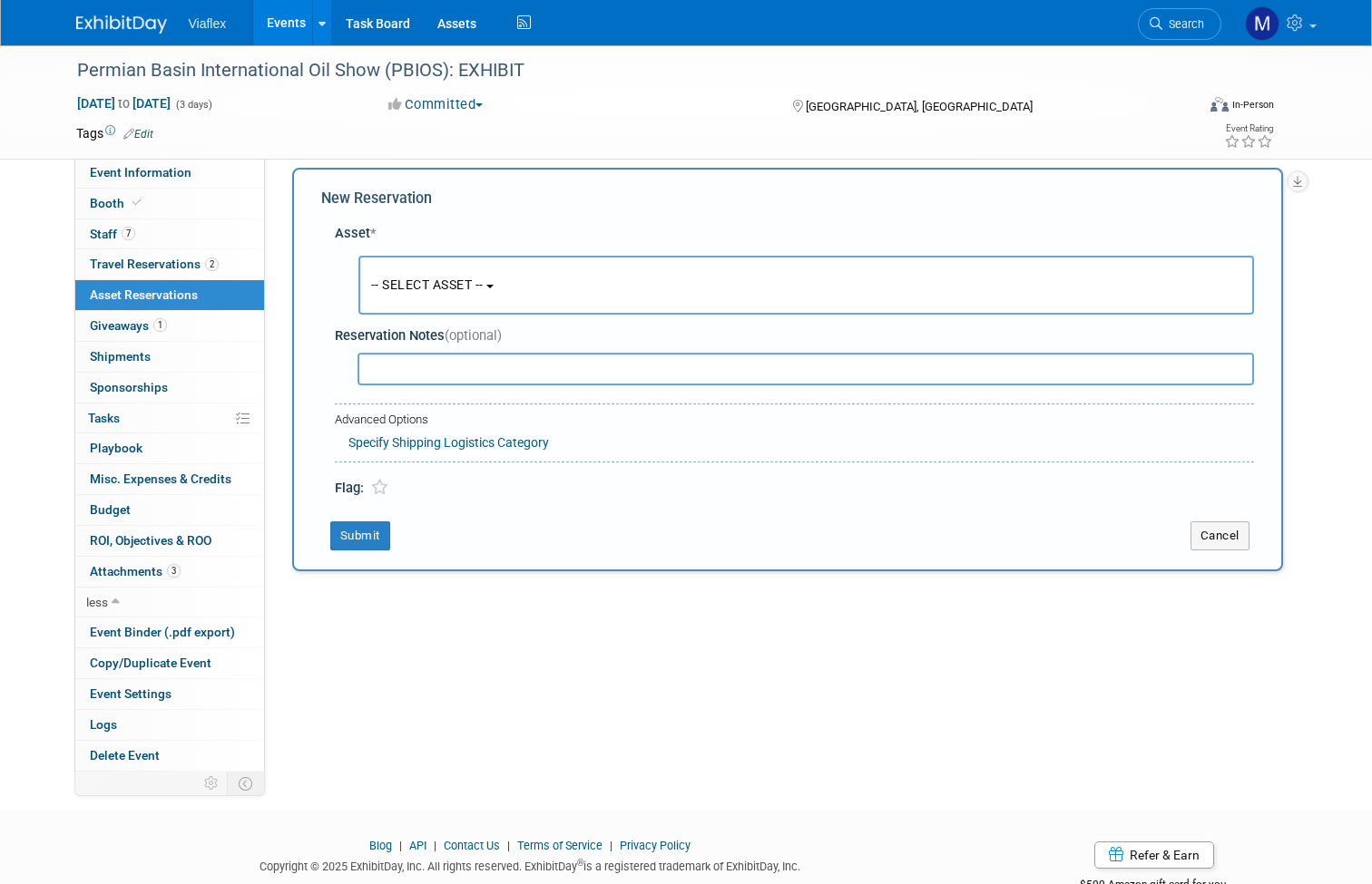
scroll to position [17, 0]
click at [434, 285] on span "-- SELECT ASSET --" at bounding box center [427, 283] width 113 height 15
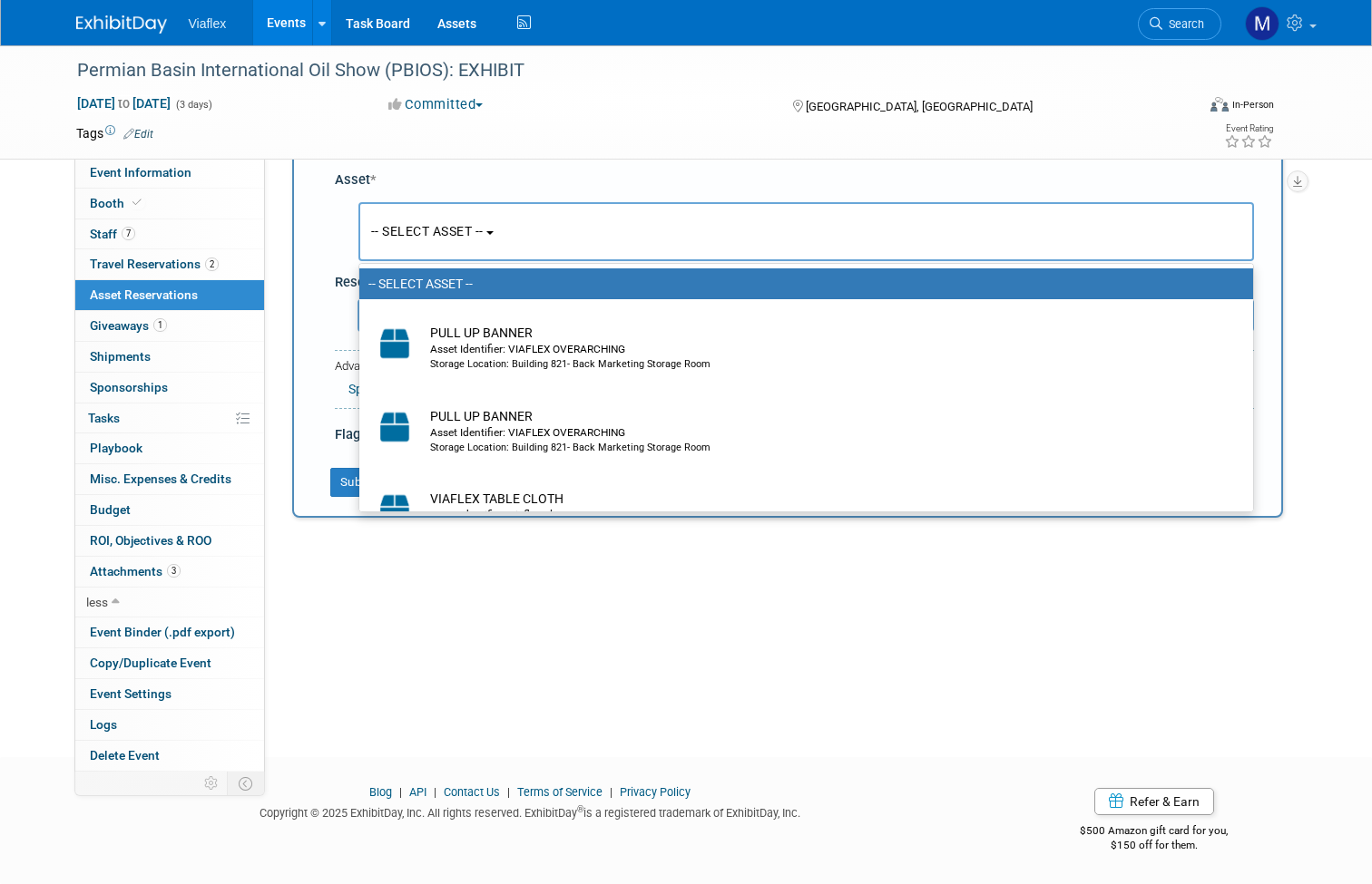
scroll to position [68, 0]
click at [497, 605] on div "Event Website: Edit [URL][DOMAIN_NAME] Event Venue Name: [GEOGRAPHIC_DATA], [GE…" at bounding box center [780, 388] width 1032 height 598
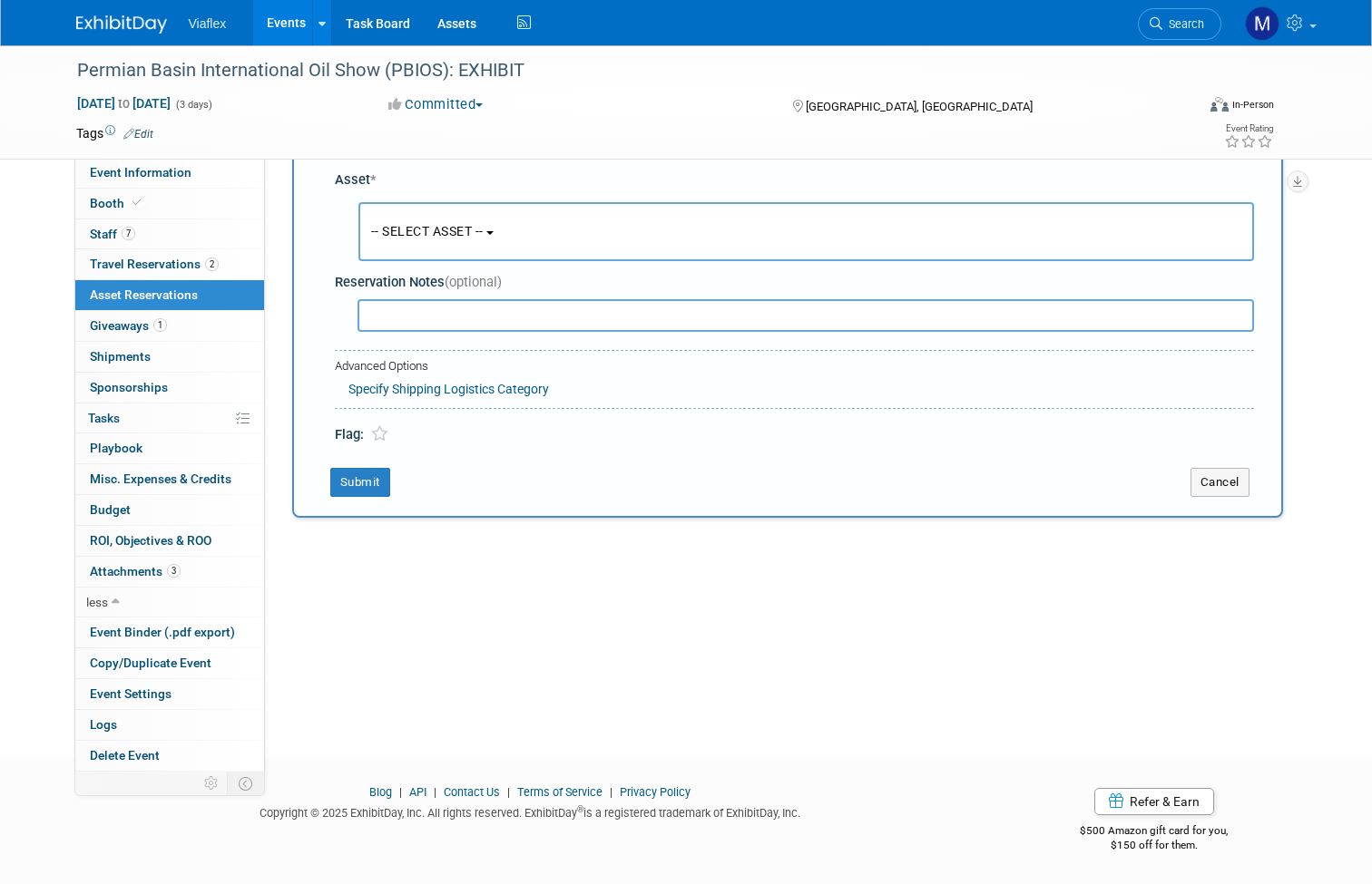
click at [467, 234] on span "-- SELECT ASSET --" at bounding box center [427, 231] width 113 height 15
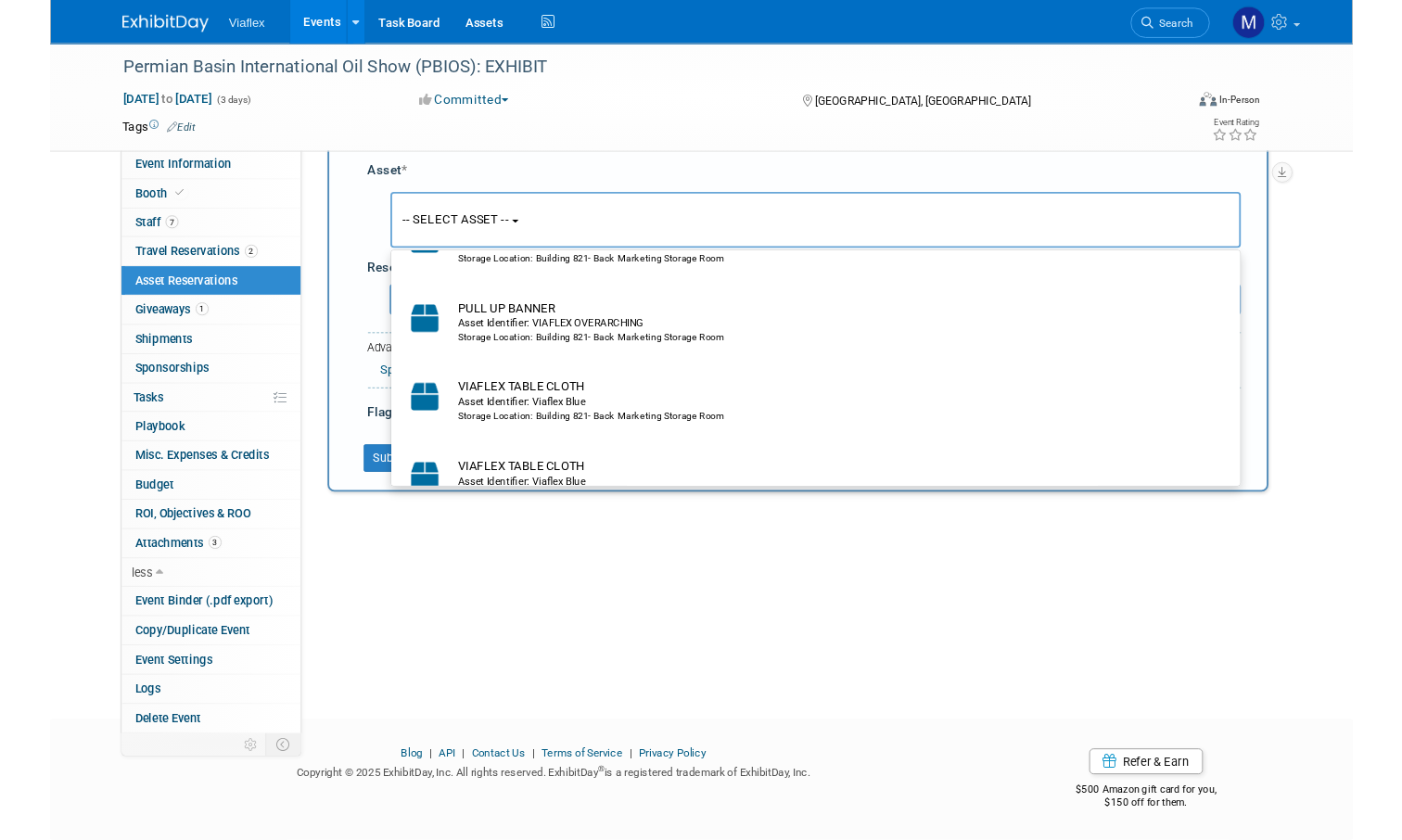
scroll to position [73, 0]
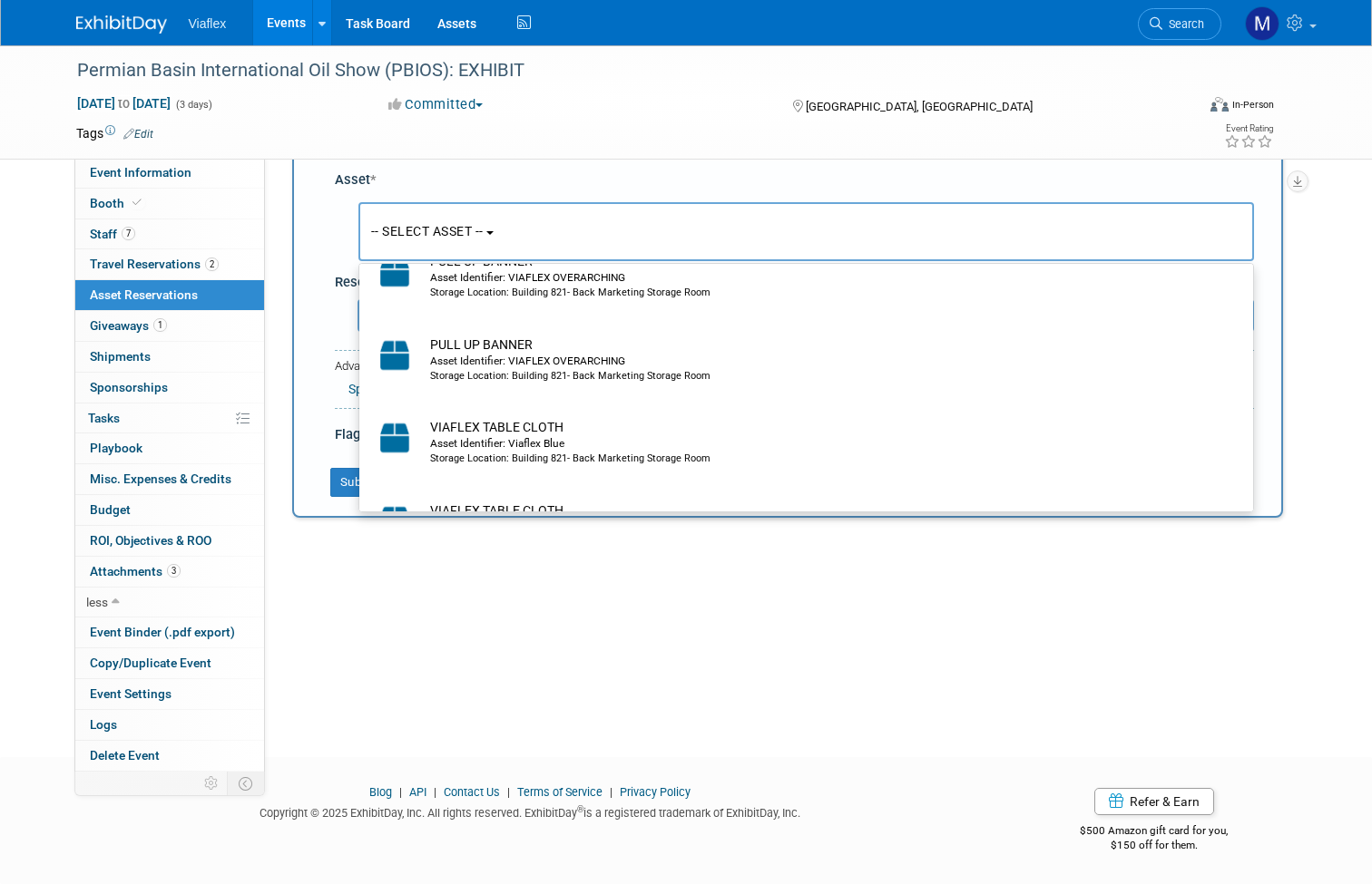
click at [452, 608] on div "Event Website: Edit [URL][DOMAIN_NAME] Event Venue Name: [GEOGRAPHIC_DATA], [GE…" at bounding box center [780, 388] width 1032 height 598
